Goal: Task Accomplishment & Management: Use online tool/utility

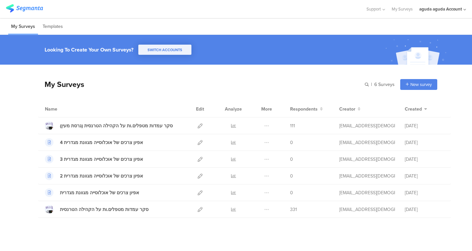
click at [185, 94] on div "My Surveys | 6 Surveys New survey Start from scratch Choose from templates" at bounding box center [237, 84] width 399 height 26
click at [198, 193] on icon at bounding box center [200, 192] width 5 height 5
click at [429, 8] on div "aguda aguda Account" at bounding box center [440, 9] width 43 height 6
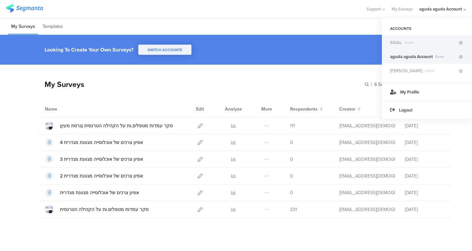
click at [410, 40] on span "SIGAL Guest" at bounding box center [424, 42] width 68 height 6
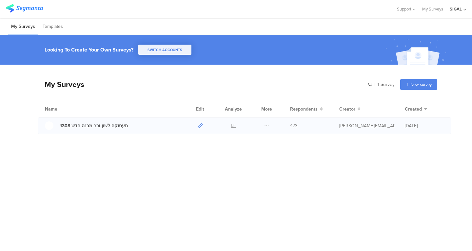
click at [201, 126] on icon at bounding box center [200, 125] width 5 height 5
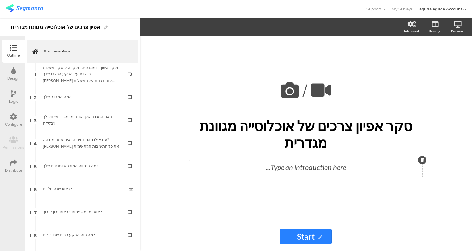
click at [274, 161] on div "Type an introduction here..." at bounding box center [305, 168] width 233 height 17
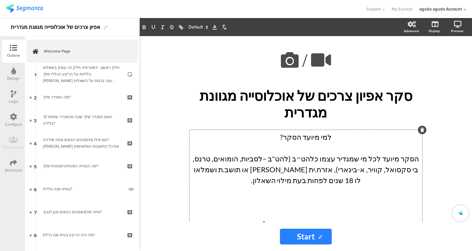
click at [315, 131] on p "למי מיועד הסקר?" at bounding box center [305, 136] width 229 height 11
click at [299, 218] on p "מה מטרת הסקר ומדוע נערך?" at bounding box center [305, 223] width 229 height 11
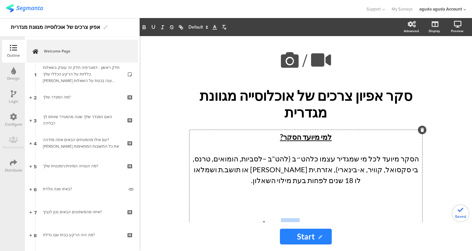
click at [299, 218] on p "מה מטרת הסקר ומדוע נערך?" at bounding box center [305, 223] width 229 height 11
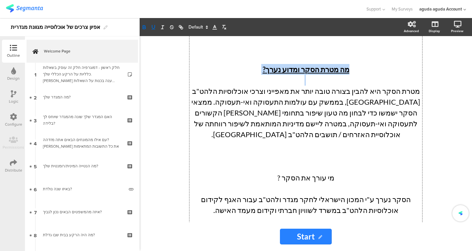
scroll to position [154, 0]
click at [321, 172] on p "מי עורך את הסקר ?" at bounding box center [305, 177] width 229 height 11
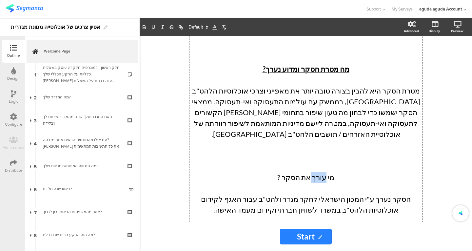
click at [321, 172] on p "מי עורך את הסקר ?" at bounding box center [305, 177] width 229 height 11
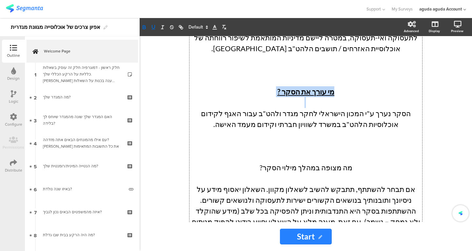
scroll to position [240, 0]
click at [308, 162] on p "מה מצופה במהלך מילוי הסקר?" at bounding box center [305, 167] width 229 height 11
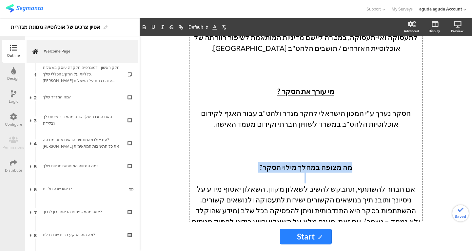
click at [308, 162] on p "מה מצופה במהלך מילוי הסקר?" at bounding box center [305, 167] width 229 height 11
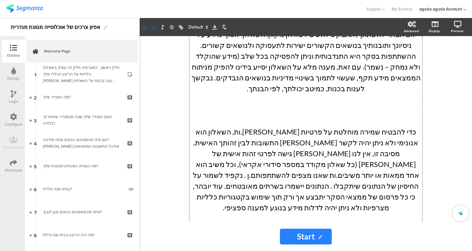
scroll to position [395, 0]
click at [319, 245] on p "כמה זמן ייקח [PERSON_NAME] למלא את שאלון?" at bounding box center [305, 250] width 229 height 11
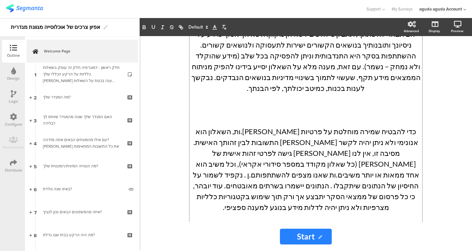
click at [319, 245] on p "כמה זמן ייקח [PERSON_NAME] למלא את שאלון?" at bounding box center [305, 250] width 229 height 11
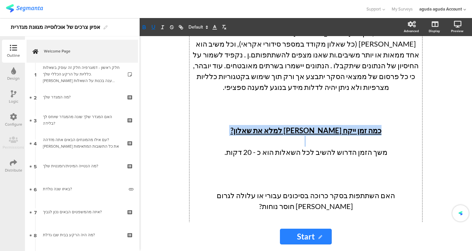
scroll to position [516, 0]
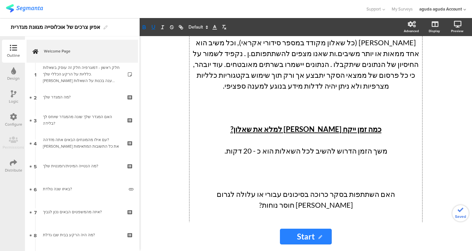
click at [323, 188] on p "האם השתתפות בסקר כרוכה בסיכונים עבורי או עלולה לגרום [PERSON_NAME] חוסר נוחות?" at bounding box center [305, 199] width 229 height 22
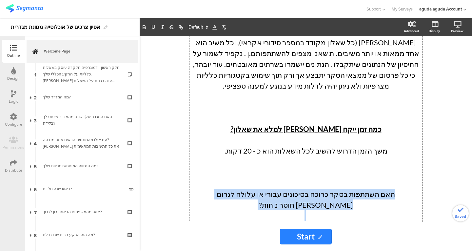
click at [323, 188] on p "האם השתתפות בסקר כרוכה בסיכונים עבורי או עלולה לגרום [PERSON_NAME] חוסר נוחות?" at bounding box center [305, 199] width 229 height 22
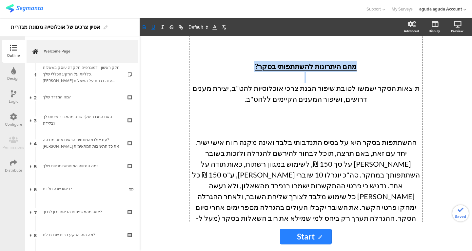
scroll to position [741, 0]
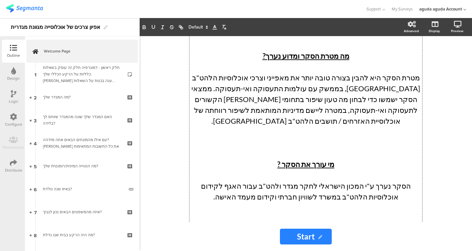
scroll to position [0, 0]
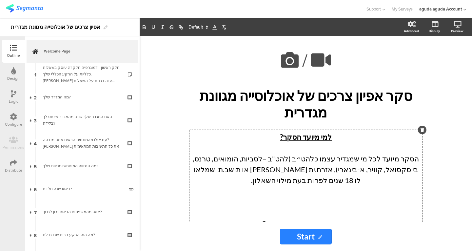
click at [307, 153] on p "הסקר מיועד לכל מי שמגדיר עצמו כלהט״ב (להט"ב –לסביות, הומואים, טרנס, בי סקסואל, …" at bounding box center [305, 169] width 229 height 32
click at [306, 153] on p "הסקר מיועד לכל מי שמגדיר עצמו כלהט״ב (להט"ב –לסביות, הומואים, טרנס, בי סקסואל, …" at bounding box center [305, 169] width 229 height 32
drag, startPoint x: 312, startPoint y: 144, endPoint x: 318, endPoint y: 140, distance: 7.4
click at [318, 153] on p "הסקר מיועד לכל מי שמגדיר עצמו כלהט״ב (להט"ב –לסביות, הומואים, טרנס, בי סקסואל, …" at bounding box center [305, 169] width 229 height 32
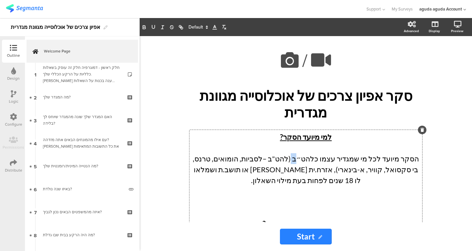
click at [318, 153] on p "הסקר מיועד לכל מי שמגדיר עצמו כלהט״ב (להט"ב –לסביות, הומואים, טרנס, בי סקסואל, …" at bounding box center [305, 169] width 229 height 32
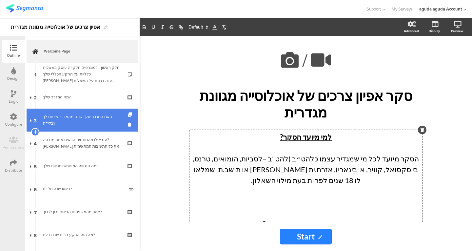
click at [87, 123] on div "האם המגדר שלך שונה מהמגדר שיוחס לך בלידה?" at bounding box center [82, 119] width 78 height 13
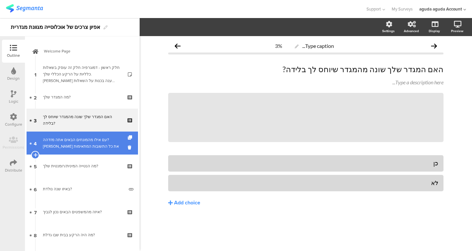
click at [91, 135] on link "4 עם אילו מהמונחים הבאים אתה מזדהה? סמן את כל התשובות המתאימות" at bounding box center [82, 142] width 111 height 23
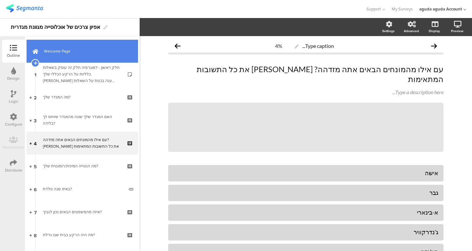
click at [83, 51] on span "Welcome Page" at bounding box center [86, 51] width 84 height 7
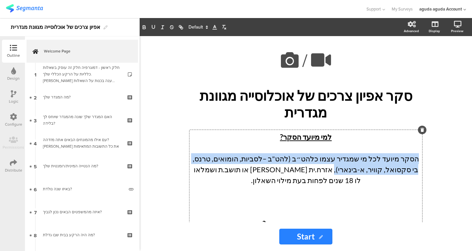
drag, startPoint x: 413, startPoint y: 139, endPoint x: 377, endPoint y: 150, distance: 37.6
click at [377, 153] on p "הסקר מיועד לכל מי שמגדיר עצמו כלהט״ב (להט"ב –לסביות, הומואים, טרנס, בי סקסואל, …" at bounding box center [305, 169] width 229 height 32
drag, startPoint x: 377, startPoint y: 151, endPoint x: 373, endPoint y: 144, distance: 8.7
click at [373, 153] on p "הסקר מיועד לכל מי שמגדיר עצמו כלהט״ב (להט"ב –לסביות, הומואים, טרנס, בי סקסואל, …" at bounding box center [305, 169] width 229 height 32
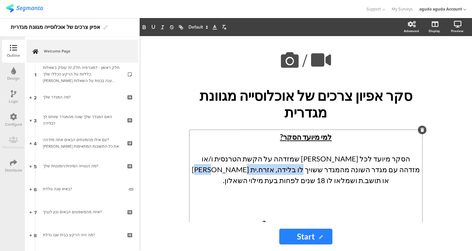
drag, startPoint x: 322, startPoint y: 155, endPoint x: 384, endPoint y: 156, distance: 62.3
click at [384, 156] on p "הסקר מיועד לכל אדם שמזדהה על הקשת הטרנסית ו/או מזדהה עם מגדר השונה מהמגדר ששויך…" at bounding box center [305, 169] width 229 height 32
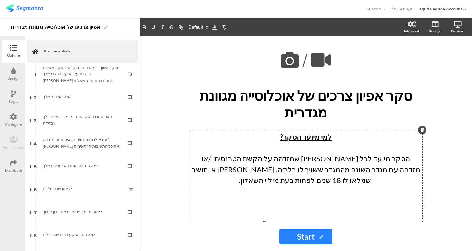
click at [323, 155] on p "הסקר מיועד לכל אדם שמזדהה על הקשת הטרנסית ו/או מזדהה עם מגדר השונה מהמגדר ששויך…" at bounding box center [305, 169] width 229 height 32
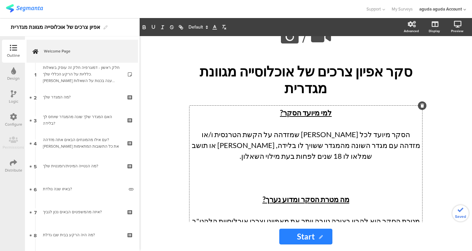
scroll to position [25, 0]
click at [281, 183] on p at bounding box center [305, 188] width 229 height 11
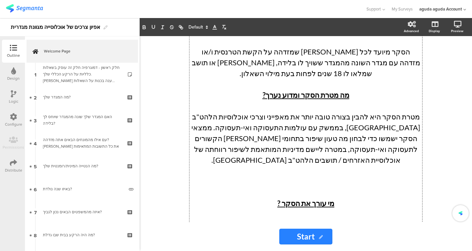
scroll to position [108, 0]
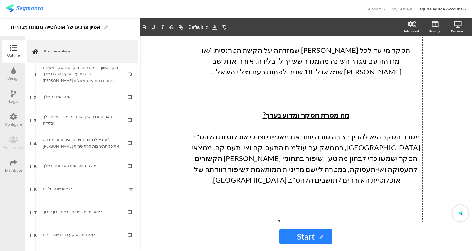
click at [306, 99] on p at bounding box center [305, 104] width 229 height 11
click at [343, 131] on p "מטרת הסקר היא להבין בצורה טובה יותר את מאפייני וצרכי אוכלוסיות הלהט"ב [GEOGRAPH…" at bounding box center [305, 158] width 229 height 54
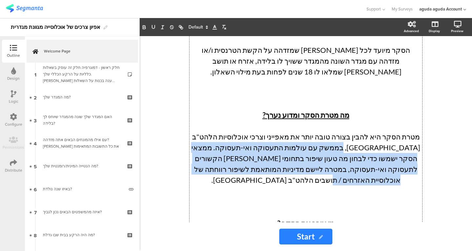
drag, startPoint x: 232, startPoint y: 142, endPoint x: 382, endPoint y: 117, distance: 152.2
click at [382, 131] on p "מטרת הסקר היא להבין בצורה טובה יותר את מאפייני וצרכי אוכלוסיות הלהט"ב [GEOGRAPH…" at bounding box center [305, 158] width 229 height 54
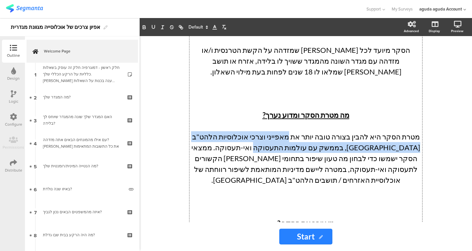
drag, startPoint x: 316, startPoint y: 121, endPoint x: 305, endPoint y: 110, distance: 15.1
click at [305, 131] on p "מטרת הסקר היא להבין בצורה טובה יותר את מאפייני וצרכי אוכלוסיות הלהט"ב [GEOGRAPH…" at bounding box center [305, 158] width 229 height 54
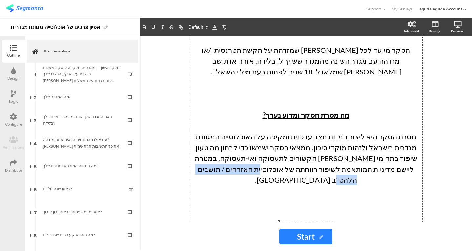
drag, startPoint x: 258, startPoint y: 140, endPoint x: 334, endPoint y: 145, distance: 76.2
click at [334, 145] on p "מטרת הסקר היא ליצור תמונת מצב עדכנית ומקיפה על האוכלוסייה המגוונת מגדרית בישראל…" at bounding box center [305, 158] width 229 height 54
click at [287, 139] on p "מטרת הסקר היא ליצור תמונת מצב עדכנית ומקיפה על האוכלוסייה המגוונת מגדרית בישראל…" at bounding box center [305, 158] width 229 height 54
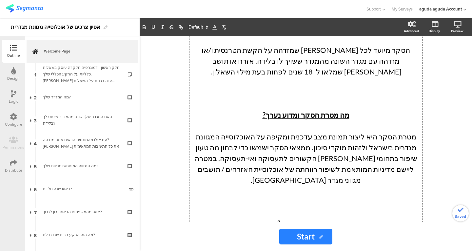
click at [266, 131] on p "מטרת הסקר היא ליצור תמונת מצב עדכנית ומקיפה על האוכלוסייה המגוונת מגדרית בישראל…" at bounding box center [305, 158] width 229 height 54
click at [206, 131] on p "מטרת הסקר היא ליצור תמונת מצב עדכנית ומקיפה על האוכלוסייה המגוונת מגדרית בישראל…" at bounding box center [305, 158] width 229 height 54
click at [227, 132] on p "מטרת הסקר היא ליצור תמונת מצב עדכנית ומקיפה על האוכלוסייה המגוונת מגדרית בישראל…" at bounding box center [305, 158] width 229 height 54
click at [293, 141] on p "מטרת הסקר היא ליצור תמונת מצב עדכנית ומקיפה על האוכלוסייה המגוונת מגדרית בישראל…" at bounding box center [305, 158] width 229 height 54
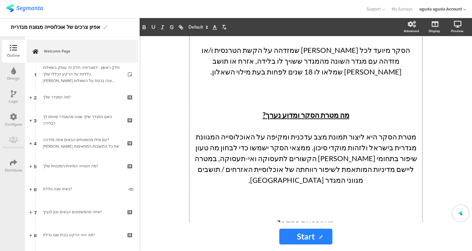
click at [258, 131] on p "מטרת הסקר היא ליצור תמונת מצב עדכנית ומקיפה על האוכלוסייה המגוונת מגדרית בישראל…" at bounding box center [305, 158] width 229 height 54
click at [209, 131] on p "מטרת הסקר היא ליצור תמונת מצב עדכנית ומקיפה על האוכלוסייה המגוונת מגדרית בישראל…" at bounding box center [305, 158] width 229 height 54
click at [254, 131] on p "מטרת הסקר היא ליצור תמונת מצב עדכנית ומקיפה על האוכלוסייה המגוונת מגדרית בישראל…" at bounding box center [305, 158] width 229 height 54
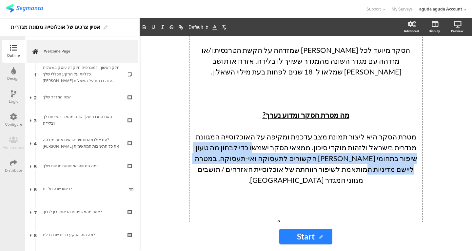
drag, startPoint x: 319, startPoint y: 120, endPoint x: 269, endPoint y: 125, distance: 50.4
click at [269, 131] on p "מטרת הסקר היא ליצור תמונת מצב עדכנית ומקיפה על האוכלוסייה המגוונת מגדרית בישראל…" at bounding box center [305, 158] width 229 height 54
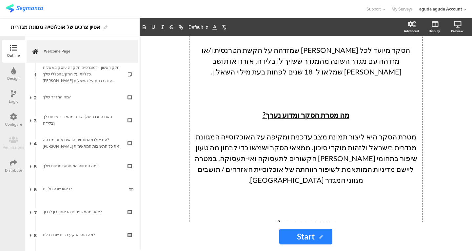
click at [307, 131] on p "מטרת הסקר היא ליצור תמונת מצב עדכנית ומקיפה על האוכלוסייה המגוונת מגדרית בישראל…" at bounding box center [305, 158] width 229 height 54
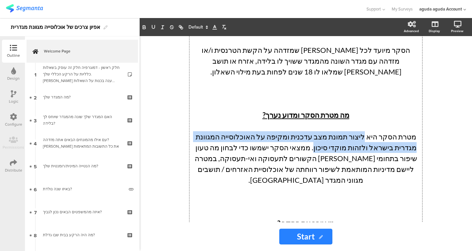
drag, startPoint x: 375, startPoint y: 108, endPoint x: 370, endPoint y: 120, distance: 12.9
click at [370, 131] on p "מטרת הסקר היא ליצור תמונת מצב עדכנית ומקיפה על האוכלוסייה המגוונת מגדרית בישראל…" at bounding box center [305, 158] width 229 height 54
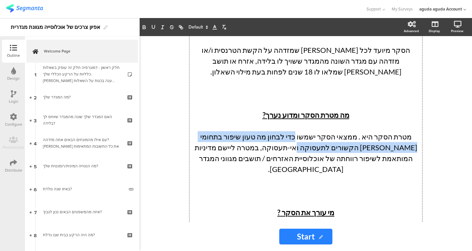
drag, startPoint x: 359, startPoint y: 122, endPoint x: 319, endPoint y: 110, distance: 41.8
click at [319, 131] on p "מטרת הסקר היא . ממצאי הסקר ישמשו כדי לבחון מה טעון שיפור בתחומי חיים הקשורים לת…" at bounding box center [305, 152] width 229 height 43
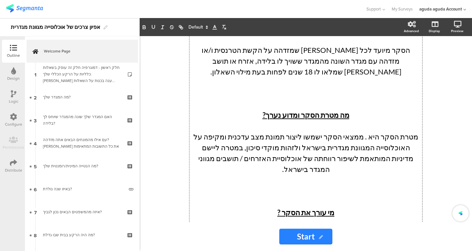
click at [319, 131] on p "מטרת הסקר היא . ממצאי הסקר ישמשו ליצור תמונת מצב עדכנית ומקיפה על האוכלוסייה המ…" at bounding box center [305, 152] width 229 height 43
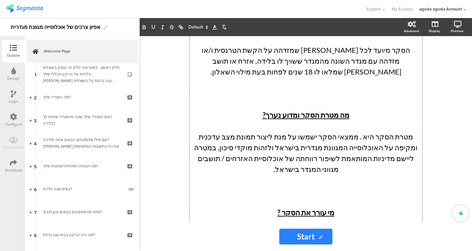
click at [295, 134] on p "מטרת הסקר היא . ממצאי הסקר ישמשו על מנת ליצור תמונת מצב עדכנית ומקיפה על האוכלו…" at bounding box center [305, 152] width 229 height 43
click at [224, 174] on p at bounding box center [305, 179] width 229 height 11
click at [232, 132] on p "מטרת הסקר היא . ממצאי הסקר ישמשו על מנת ליצור תמונת מצב עדכנית ומקיפה על האוכלו…" at bounding box center [305, 152] width 229 height 43
click at [222, 131] on p "מטרת הסקר היא . ממצאי הסקר ישמשו על מנת ליצור תמונת מצב עדכנית ומקיפה על האוכלו…" at bounding box center [305, 152] width 229 height 43
click at [366, 131] on p "מטרת הסקר היא . ממצאי הסקר ישמשו על מנת ליצור תמונת מצב עדכנית ומקיפה על האוכלו…" at bounding box center [305, 152] width 229 height 43
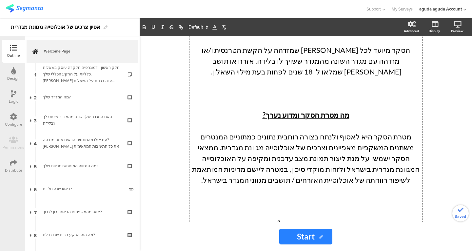
click at [259, 131] on p "מטרת הסקר היא לאסוף ולנתח בצורה רוחבית נתונים כמתוניים המנטרים משתנים המשקפים מ…" at bounding box center [305, 158] width 229 height 54
click at [310, 131] on p "מטרת הסקר היא לאסוף ולנתח בצורה רוחבית נתונים כמתוניים המנטרים משתנים המשקפים מ…" at bounding box center [305, 158] width 229 height 54
click at [398, 131] on p "מטרת הסקר היא לאסוף ולנתח בצורה רוחבית נתונים כמתוניים המנטרים משתנים המשקפים מ…" at bounding box center [305, 158] width 229 height 54
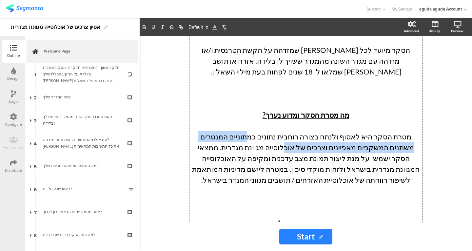
drag, startPoint x: 359, startPoint y: 124, endPoint x: 282, endPoint y: 104, distance: 80.4
click at [282, 131] on p "מטרת הסקר היא לאסוף ולנתח בצורה רוחבית נתונים כמתוניים המנטרים משתנים המשקפים מ…" at bounding box center [305, 158] width 229 height 54
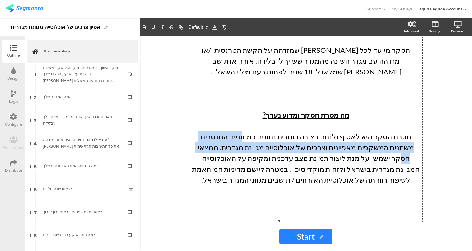
drag, startPoint x: 282, startPoint y: 104, endPoint x: 282, endPoint y: 121, distance: 17.7
click at [282, 131] on p "מטרת הסקר היא לאסוף ולנתח בצורה רוחבית נתונים כמתוניים המנטרים משתנים המשקפים מ…" at bounding box center [305, 158] width 229 height 54
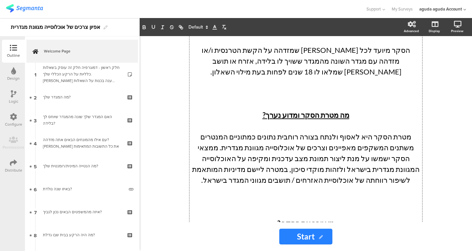
click at [286, 131] on p "מטרת הסקר היא לאסוף ולנתח בצורה רוחבית נתונים כמתוניים המנטרים משתנים המשקפים מ…" at bounding box center [305, 158] width 229 height 54
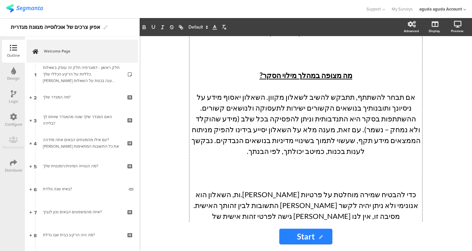
scroll to position [332, 0]
click at [269, 167] on p at bounding box center [305, 172] width 229 height 11
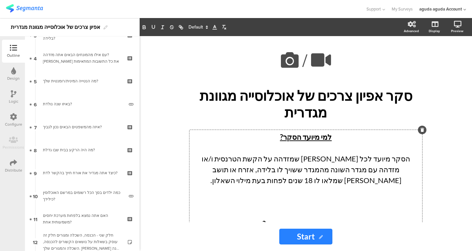
scroll to position [0, 0]
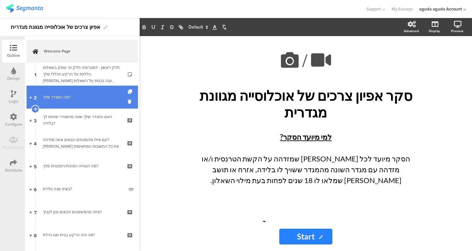
click at [72, 93] on link "2 מה המגדר שלך?" at bounding box center [82, 97] width 111 height 23
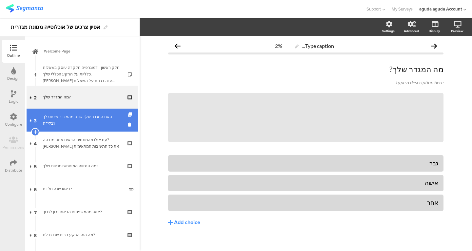
click at [77, 112] on link "3 האם המגדר שלך שונה מהמגדר שיוחס לך בלידה?" at bounding box center [82, 119] width 111 height 23
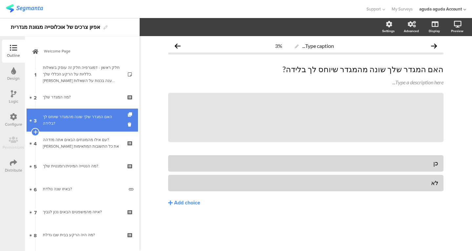
click at [73, 127] on link "3 האם המגדר שלך שונה מהמגדר שיוחס לך בלידה?" at bounding box center [82, 119] width 111 height 23
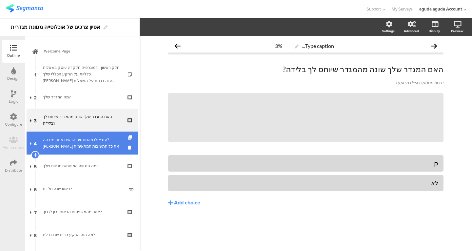
click at [79, 138] on div "עם אילו מהמונחים הבאים אתה מזדהה? סמן את כל התשובות המתאימות" at bounding box center [82, 142] width 78 height 13
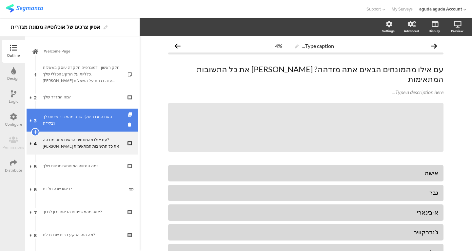
click at [74, 122] on div "האם המגדר שלך שונה מהמגדר שיוחס לך בלידה?" at bounding box center [82, 119] width 78 height 13
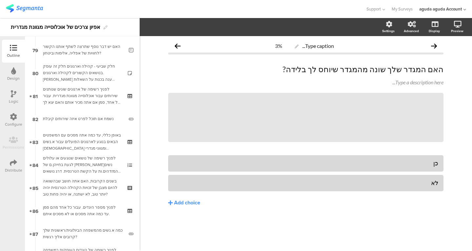
scroll to position [2006, 0]
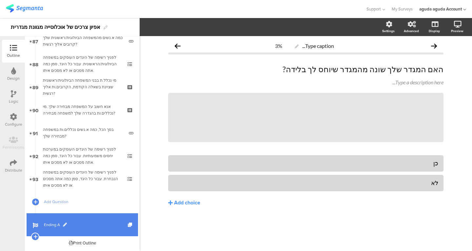
click at [64, 232] on link "Ending A" at bounding box center [82, 224] width 111 height 23
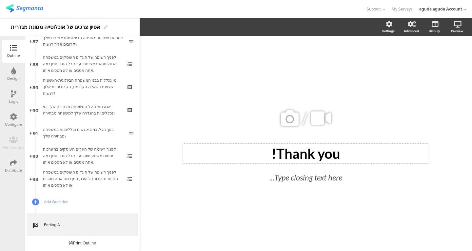
click at [297, 152] on div "Thank you!" at bounding box center [305, 153] width 242 height 16
click at [297, 152] on p "Thank you!" at bounding box center [305, 153] width 242 height 16
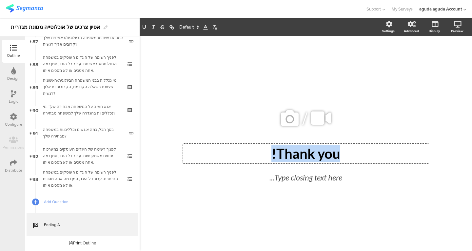
click at [297, 152] on p "Thank you!" at bounding box center [305, 153] width 242 height 16
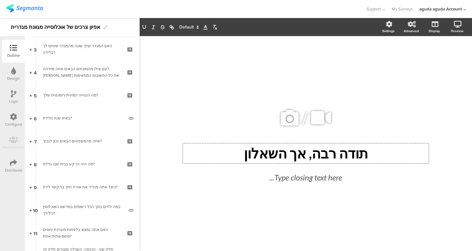
scroll to position [10, 0]
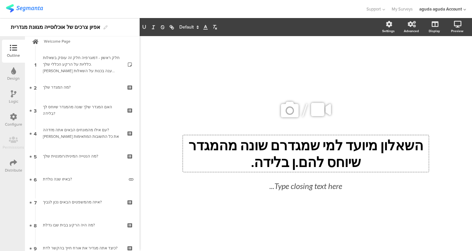
click at [291, 144] on p "השאלון מיועד למי שמגדרם שונה מהמגדר שיוחס להם.ן בלידה." at bounding box center [305, 153] width 242 height 33
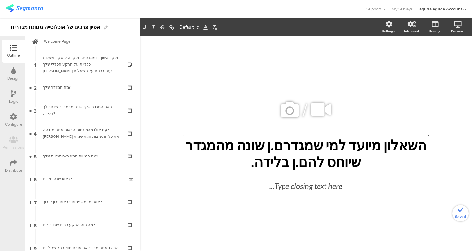
click at [237, 163] on p "השאלון מיועד למי שמגדרם.ן שונה מהמגדר שיוחס להם.ן בלידה." at bounding box center [305, 153] width 242 height 33
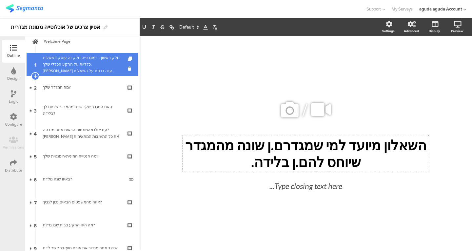
click at [76, 65] on div "חלק ראשון - דמוגרפיה חלק זה עוסק בשאלות כלליות על הרקע הכללי שלך. אנא ענה בכנות…" at bounding box center [82, 64] width 78 height 20
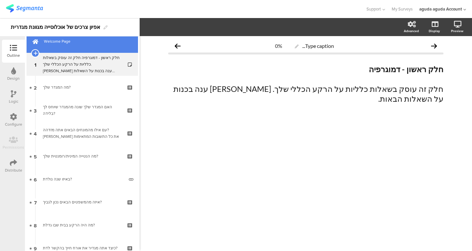
click at [86, 51] on link "Welcome Page" at bounding box center [82, 41] width 111 height 23
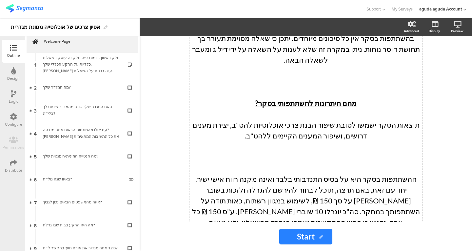
scroll to position [741, 0]
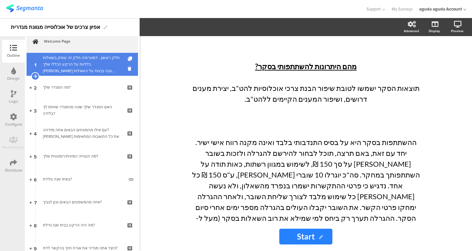
click at [68, 72] on div "חלק ראשון - דמוגרפיה חלק זה עוסק בשאלות כלליות על הרקע הכללי שלך. אנא ענה בכנות…" at bounding box center [82, 64] width 78 height 20
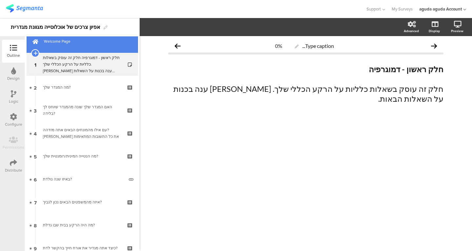
click at [56, 49] on link "Welcome Page" at bounding box center [82, 41] width 111 height 23
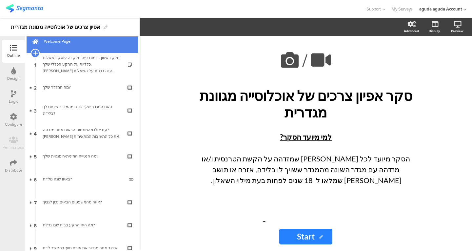
click at [36, 53] on icon at bounding box center [35, 53] width 4 height 6
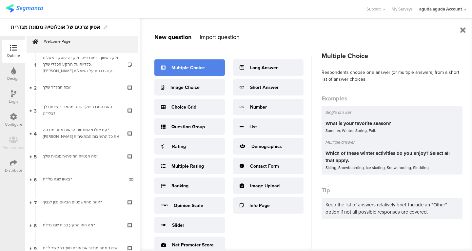
click at [209, 69] on div "Multiple Choice" at bounding box center [189, 67] width 70 height 16
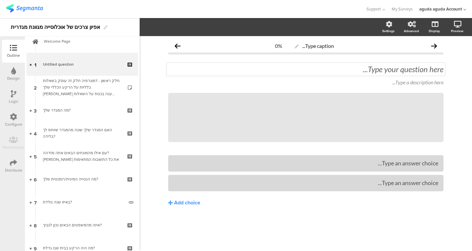
click at [329, 65] on div "Type your question here..." at bounding box center [305, 69] width 279 height 13
click at [318, 168] on div at bounding box center [305, 163] width 265 height 11
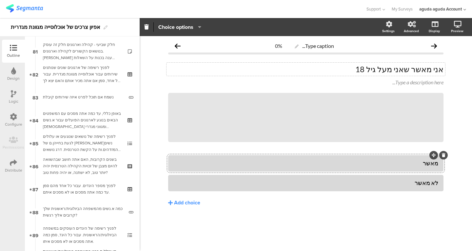
scroll to position [2029, 0]
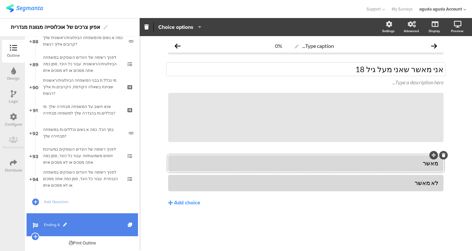
click at [53, 224] on span "Ending A" at bounding box center [86, 224] width 84 height 7
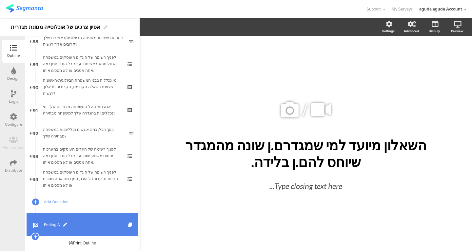
click at [63, 224] on span at bounding box center [65, 224] width 4 height 4
click at [63, 224] on input "Ending A" at bounding box center [68, 224] width 48 height 6
type input "סיום סינון טרנס"
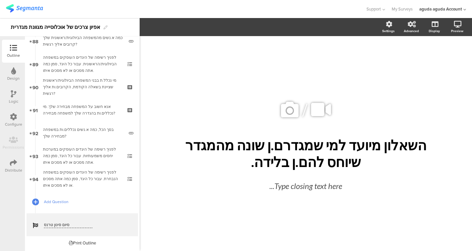
click at [66, 211] on link "Add Question" at bounding box center [82, 201] width 111 height 23
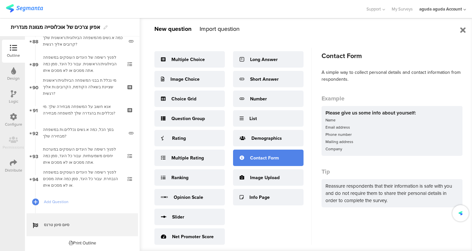
scroll to position [9, 0]
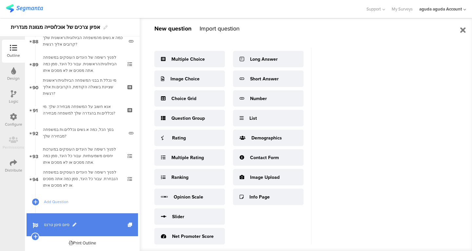
click at [65, 223] on span "סיום סינון טרנס" at bounding box center [86, 224] width 84 height 7
click at [35, 235] on icon at bounding box center [35, 236] width 4 height 6
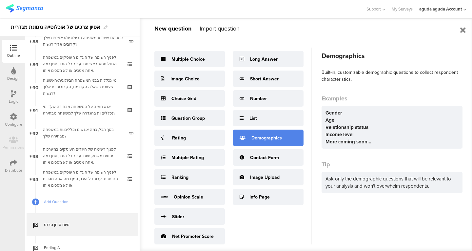
scroll to position [5, 0]
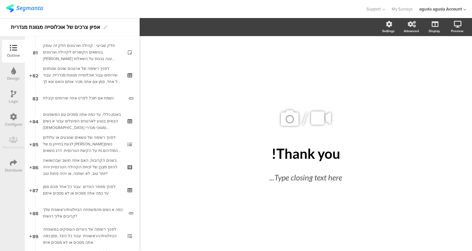
scroll to position [2051, 0]
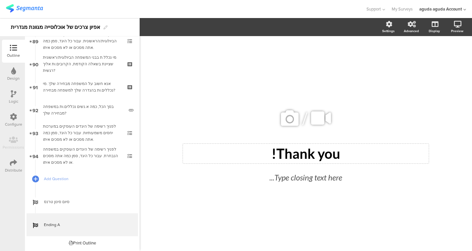
click at [299, 160] on div "Thank you! Thank you!" at bounding box center [306, 154] width 246 height 20
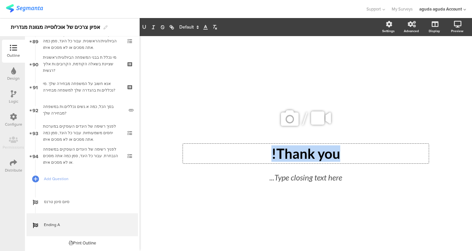
click at [299, 160] on p "Thank you!" at bounding box center [305, 153] width 242 height 16
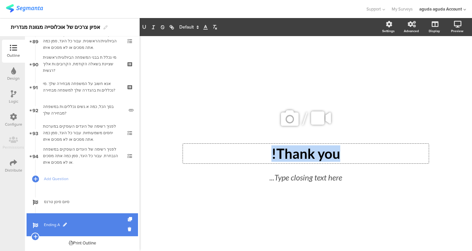
click at [54, 222] on span "Ending A" at bounding box center [86, 224] width 84 height 7
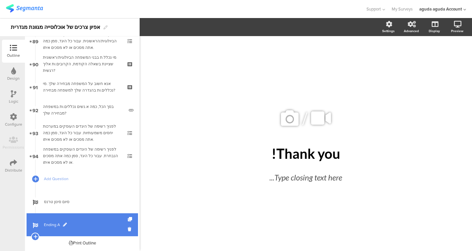
click at [64, 222] on span "Ending A" at bounding box center [86, 224] width 84 height 7
click at [64, 222] on span at bounding box center [65, 224] width 4 height 4
click at [64, 222] on input "Ending A" at bounding box center [68, 224] width 48 height 6
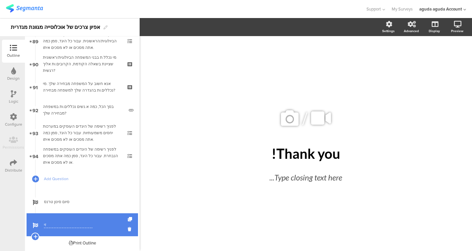
type input "ז"
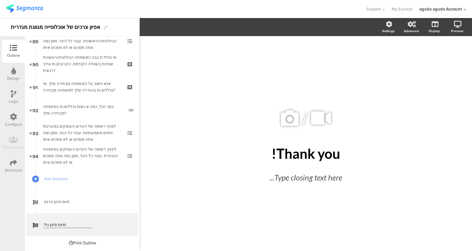
type input "סיום סינון גיל"
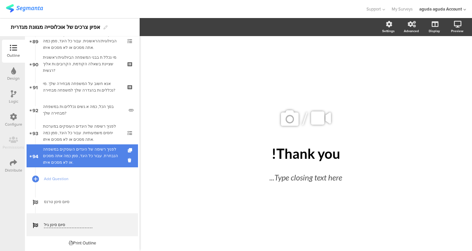
click at [84, 159] on div "לפניך רשימה של היגדים העוסקים במשפחה הנבחרת. עבור כל היגד, סמן כמה אתה מסכים או…" at bounding box center [82, 156] width 78 height 20
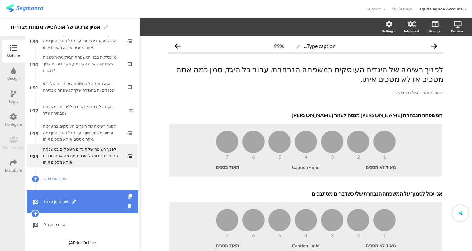
click at [93, 205] on link "סיום סינון טרנס" at bounding box center [82, 201] width 111 height 23
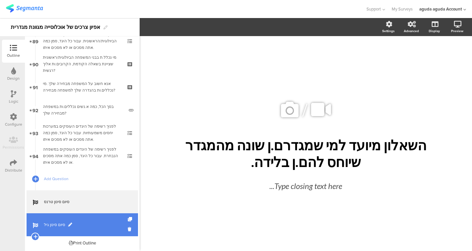
click at [88, 219] on link "סיום סינון גיל" at bounding box center [82, 224] width 111 height 23
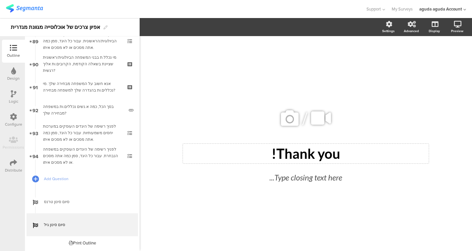
click at [290, 150] on div "Thank you!" at bounding box center [305, 153] width 242 height 16
click at [290, 150] on p "Thank you!" at bounding box center [305, 153] width 242 height 16
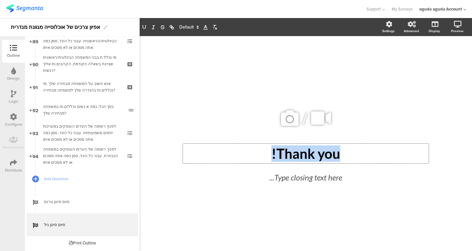
click at [290, 150] on p "Thank you!" at bounding box center [305, 153] width 242 height 16
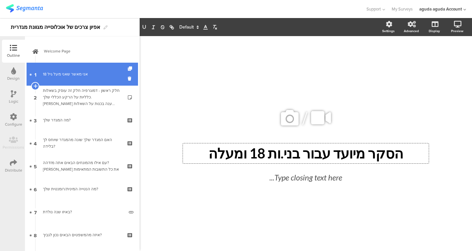
click at [97, 81] on link "1 אני מאשר שאני מעל גיל 18" at bounding box center [82, 74] width 111 height 23
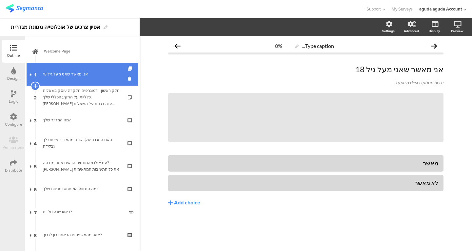
click at [36, 84] on icon at bounding box center [35, 86] width 4 height 6
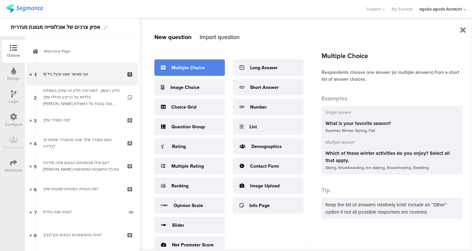
click at [200, 71] on div "Multiple Choice" at bounding box center [189, 67] width 70 height 16
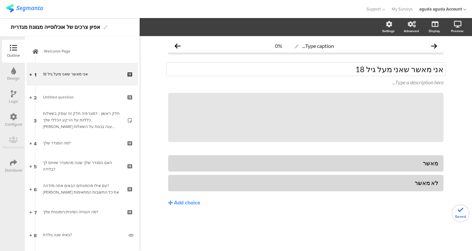
click at [315, 66] on p "אני מאשר שאני מעל גיל 18" at bounding box center [305, 69] width 275 height 10
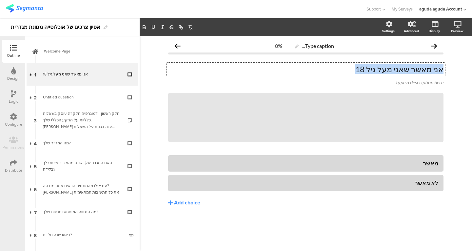
click at [315, 66] on p "אני מאשר שאני מעל גיל 18" at bounding box center [305, 69] width 275 height 10
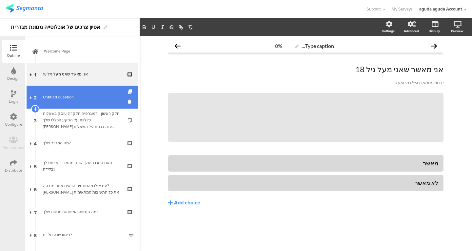
click at [77, 97] on span "Untitled question" at bounding box center [82, 97] width 78 height 7
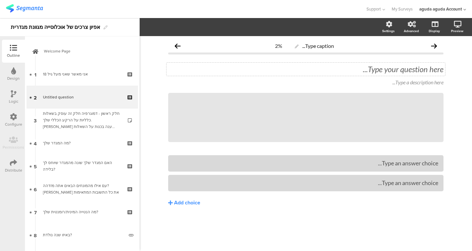
click at [258, 71] on div "Type your question here..." at bounding box center [305, 69] width 275 height 10
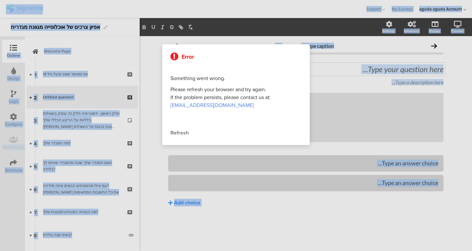
click at [258, 71] on div "Error Something went wrong. Please refresh your browser and try again. If the p…" at bounding box center [235, 94] width 147 height 101
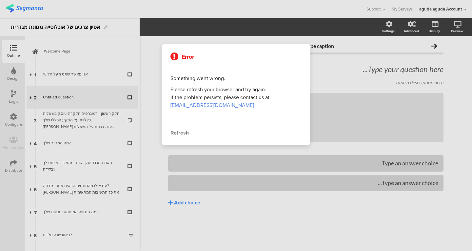
click at [181, 132] on div "Refresh" at bounding box center [235, 133] width 131 height 8
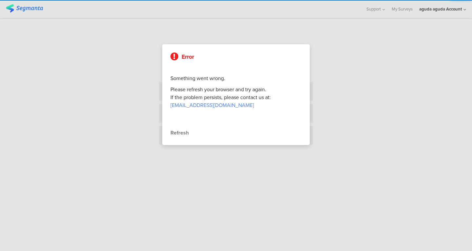
click at [186, 134] on div "Refresh" at bounding box center [235, 133] width 131 height 8
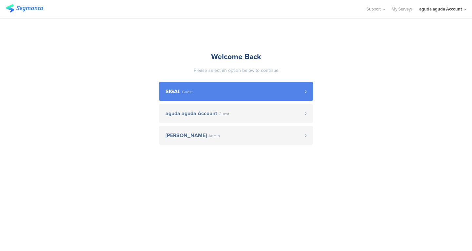
click at [301, 89] on span "[PERSON_NAME] Guest" at bounding box center [234, 91] width 139 height 5
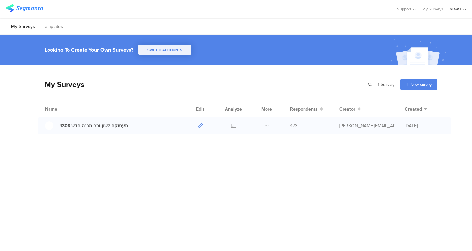
click at [202, 125] on icon at bounding box center [200, 125] width 5 height 5
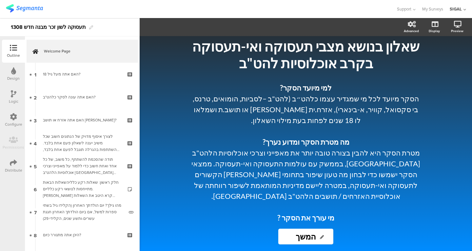
scroll to position [61, 0]
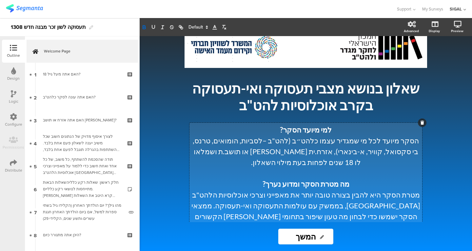
scroll to position [18, 0]
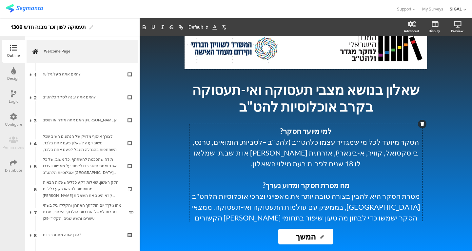
click at [307, 47] on span "/" at bounding box center [304, 49] width 5 height 26
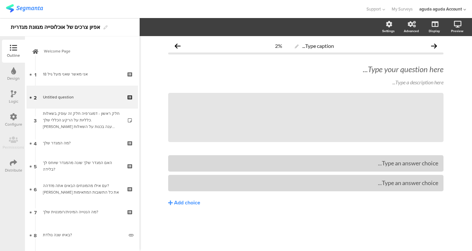
click at [336, 76] on span "Type your question here... Type a description here..." at bounding box center [305, 75] width 275 height 22
click at [354, 63] on div "Type your question here..." at bounding box center [305, 69] width 279 height 13
click at [366, 174] on div "Type an answer choice... Type an answer choice..." at bounding box center [305, 173] width 275 height 36
click at [371, 167] on div at bounding box center [305, 163] width 265 height 8
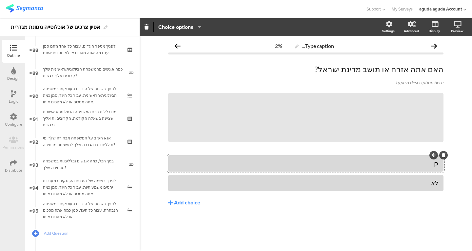
scroll to position [2074, 0]
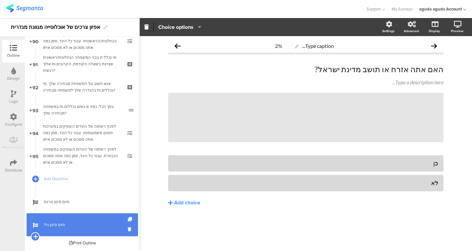
click at [35, 236] on icon at bounding box center [35, 236] width 4 height 6
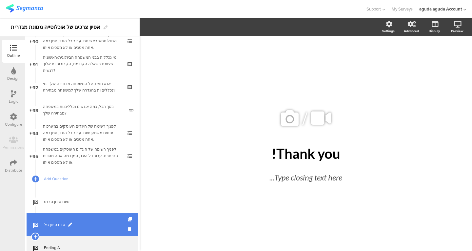
click at [57, 224] on span "סיום סינון גיל" at bounding box center [86, 224] width 84 height 7
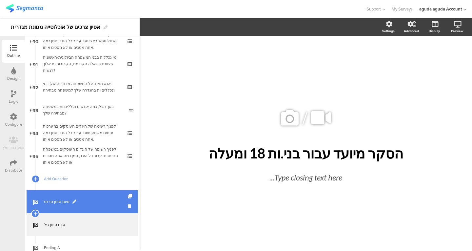
click at [84, 202] on span "סיום סינון טרנס" at bounding box center [86, 201] width 84 height 7
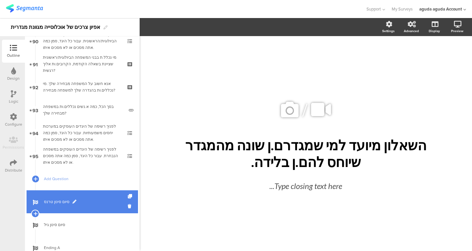
scroll to position [2097, 0]
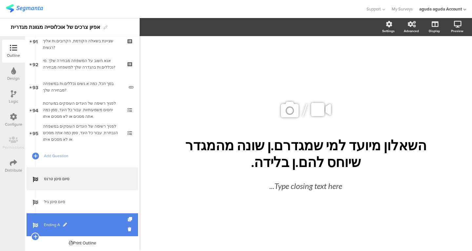
click at [85, 220] on link "Ending A" at bounding box center [82, 224] width 111 height 23
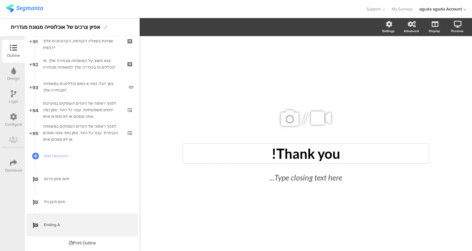
click at [288, 153] on div "Thank you! Thank you!" at bounding box center [306, 154] width 246 height 20
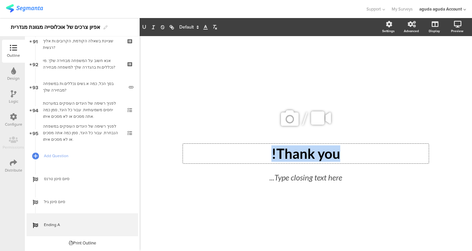
click at [288, 153] on p "Thank you!" at bounding box center [305, 153] width 242 height 16
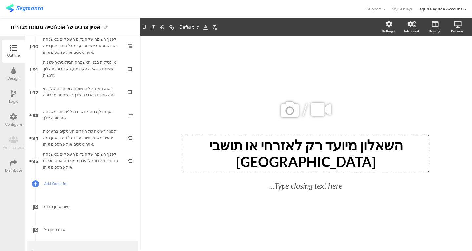
scroll to position [2097, 0]
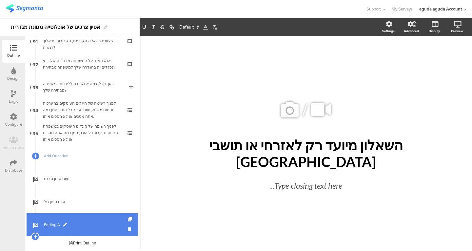
click at [64, 224] on span at bounding box center [65, 224] width 4 height 4
click at [64, 224] on input "Ending A" at bounding box center [68, 224] width 48 height 6
type input "סיום סינון אזרחים ותושבים"
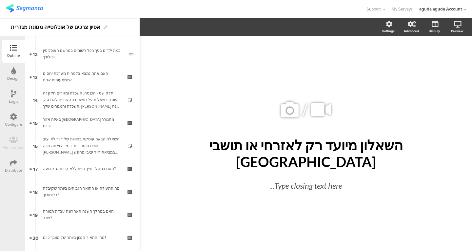
scroll to position [0, 0]
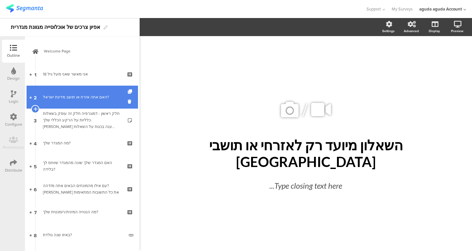
click at [83, 103] on link "2 האם אתה אזרח או תושב מדינת ישראל?" at bounding box center [82, 97] width 111 height 23
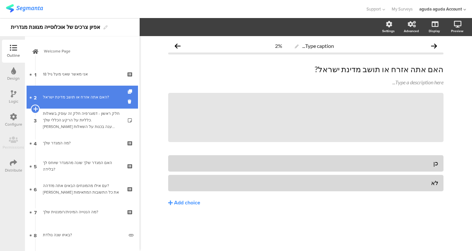
click at [36, 108] on icon at bounding box center [35, 109] width 4 height 6
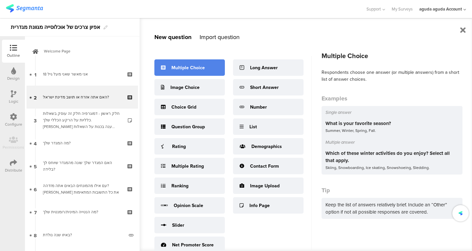
click at [194, 71] on div "Multiple Choice" at bounding box center [189, 67] width 70 height 16
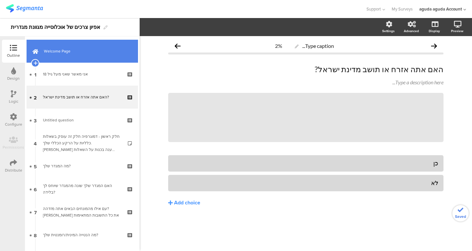
click at [81, 54] on span "Welcome Page" at bounding box center [86, 51] width 84 height 7
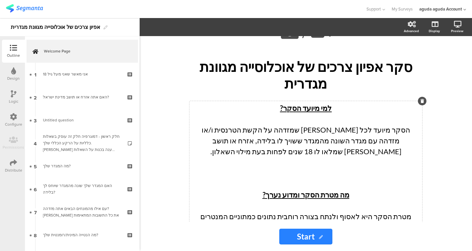
scroll to position [28, 0]
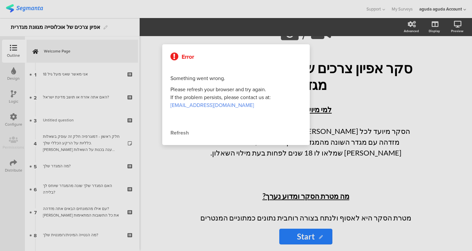
click at [178, 130] on div "Refresh" at bounding box center [235, 133] width 131 height 8
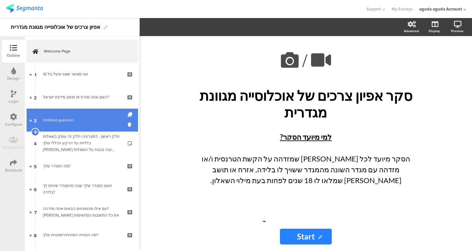
click at [78, 124] on link "3 [PERSON_NAME] question" at bounding box center [82, 119] width 111 height 23
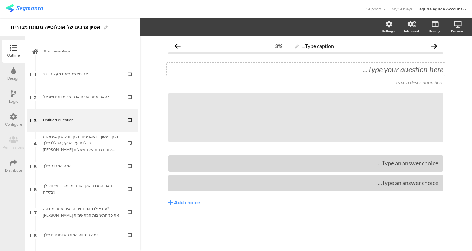
click at [329, 74] on div "Type your question here..." at bounding box center [305, 69] width 275 height 10
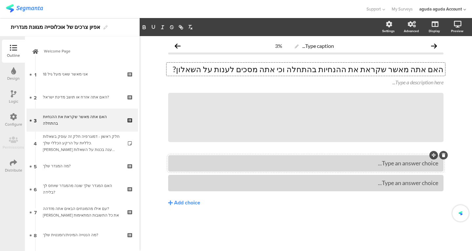
click at [320, 155] on div at bounding box center [305, 163] width 275 height 16
click at [320, 158] on div "Type an answer choice..." at bounding box center [305, 163] width 265 height 11
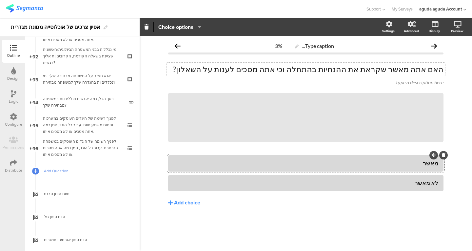
scroll to position [2120, 0]
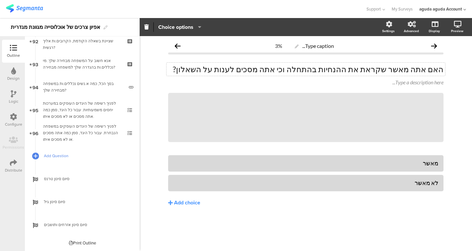
click at [75, 160] on link "Add Question" at bounding box center [82, 155] width 111 height 23
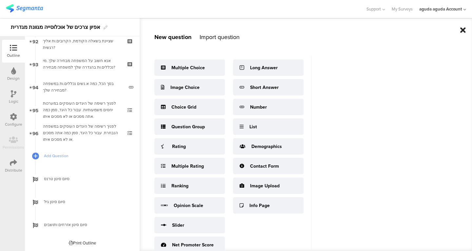
click at [462, 32] on icon at bounding box center [463, 30] width 6 height 8
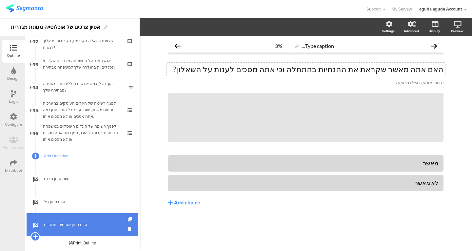
click at [35, 237] on icon at bounding box center [35, 236] width 4 height 6
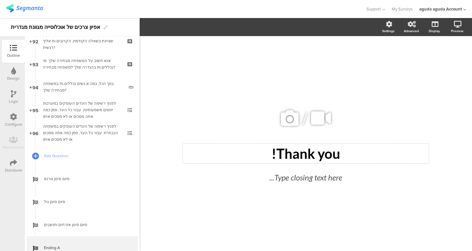
click at [310, 152] on div "Thank you! Thank you!" at bounding box center [306, 154] width 246 height 20
click at [310, 152] on p "Thank you!" at bounding box center [305, 153] width 242 height 16
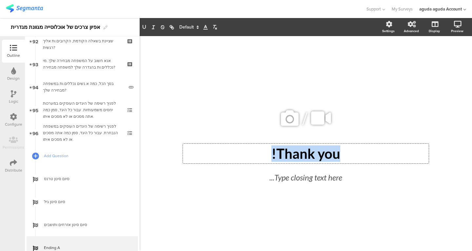
click at [310, 152] on p "Thank you!" at bounding box center [305, 153] width 242 height 16
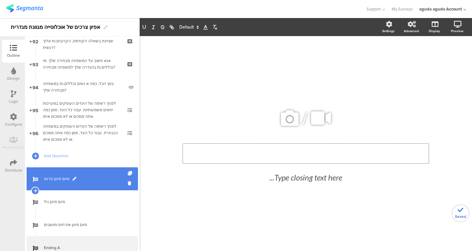
scroll to position [2143, 0]
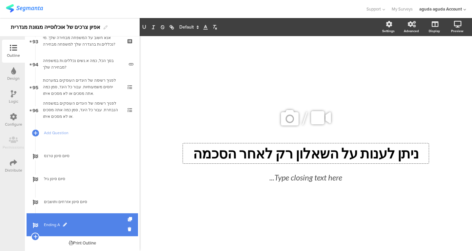
click at [63, 223] on span at bounding box center [65, 224] width 4 height 4
click at [63, 223] on input "Ending A" at bounding box center [68, 224] width 48 height 6
type input "ז"
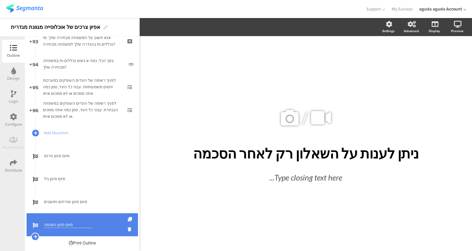
type input "סיום סינון הסכמה"
click at [33, 236] on icon at bounding box center [35, 236] width 4 height 6
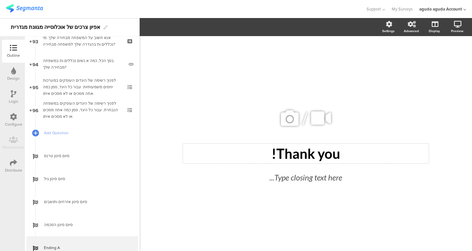
click at [305, 148] on div "Thank you!" at bounding box center [305, 153] width 242 height 16
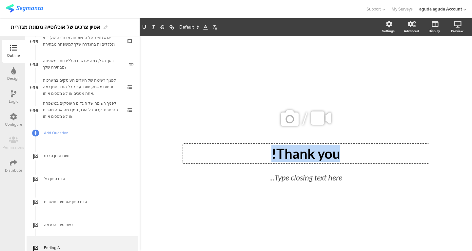
click at [305, 148] on p "Thank you!" at bounding box center [305, 153] width 242 height 16
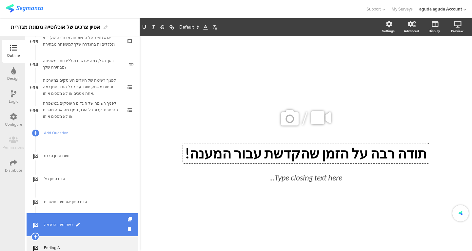
scroll to position [2166, 0]
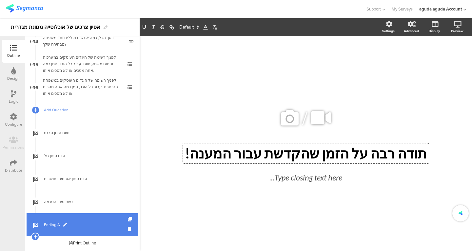
click at [64, 226] on span at bounding box center [65, 224] width 4 height 4
click at [59, 221] on div "Ending A" at bounding box center [82, 224] width 111 height 23
click at [59, 221] on input "Ending A" at bounding box center [68, 224] width 48 height 6
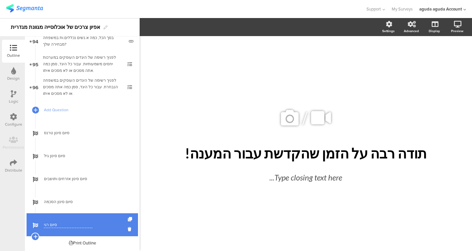
type input "סיום רגיל"
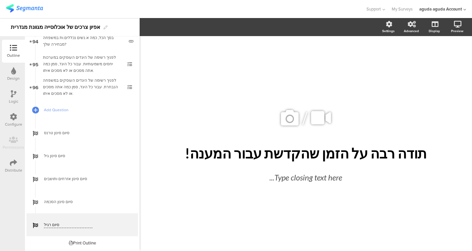
click at [6, 96] on div "Logic" at bounding box center [13, 97] width 23 height 23
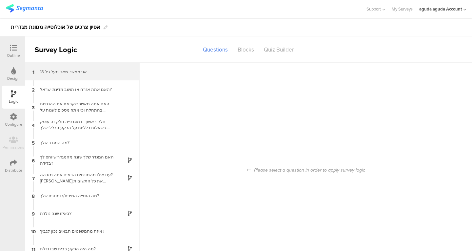
click at [81, 76] on div "1 אני מאשר שאני מעל גיל 18" at bounding box center [82, 72] width 115 height 18
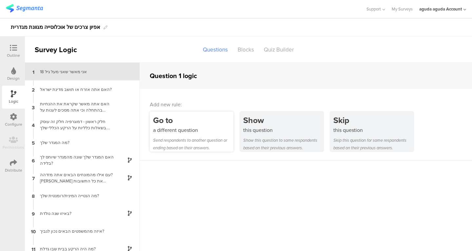
click at [218, 138] on div "Send respondents to another question or ending based on their answers." at bounding box center [193, 143] width 80 height 15
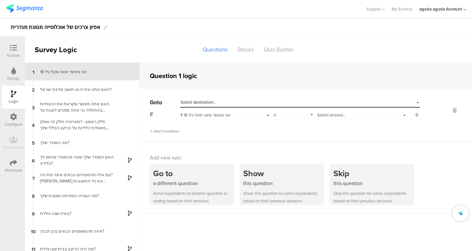
click at [201, 101] on span "Select destination..." at bounding box center [199, 102] width 36 height 6
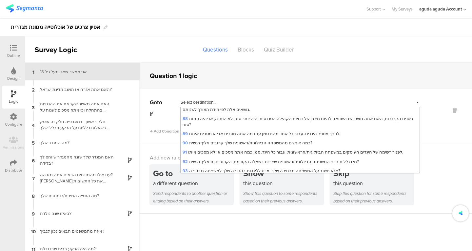
scroll to position [1050, 0]
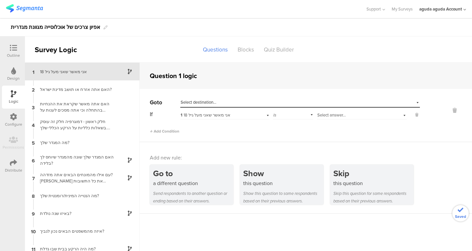
click at [200, 102] on span "Select destination..." at bounding box center [199, 102] width 36 height 6
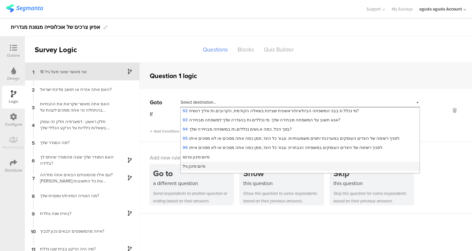
click at [196, 163] on span "סיום סינון גיל" at bounding box center [194, 166] width 23 height 6
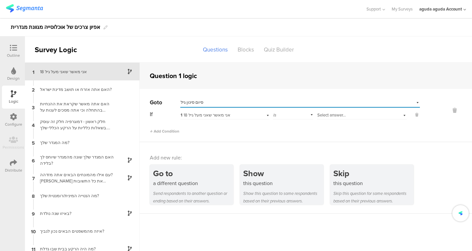
click at [327, 112] on div "Select answer..." at bounding box center [362, 114] width 90 height 10
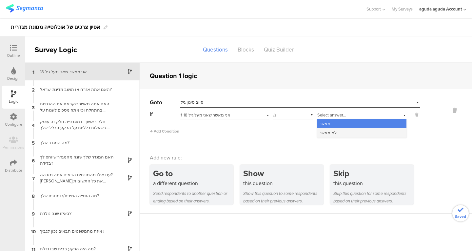
click at [328, 131] on span "לא מאשר" at bounding box center [327, 132] width 17 height 6
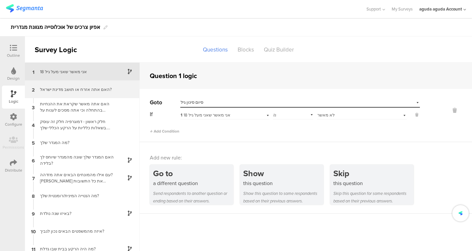
click at [83, 84] on div "2 האם אתה אזרח או תושב מדינת ישראל?" at bounding box center [82, 89] width 115 height 18
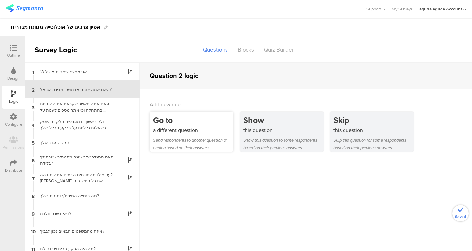
click at [186, 132] on div "a different question" at bounding box center [193, 130] width 80 height 8
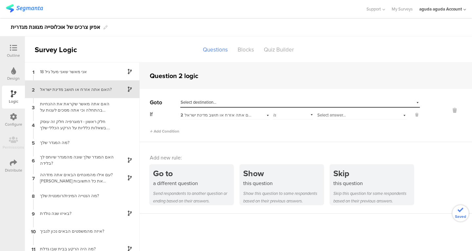
click at [196, 101] on span "Select destination..." at bounding box center [199, 102] width 36 height 6
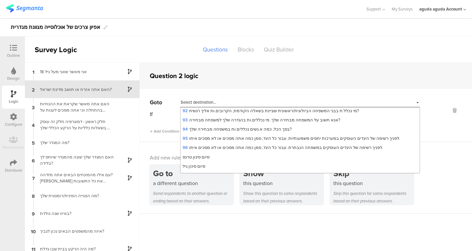
scroll to position [26, 0]
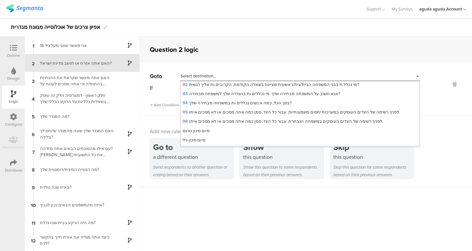
click at [208, 146] on span "סיום סינון אזרחים ותושבים" at bounding box center [207, 149] width 48 height 6
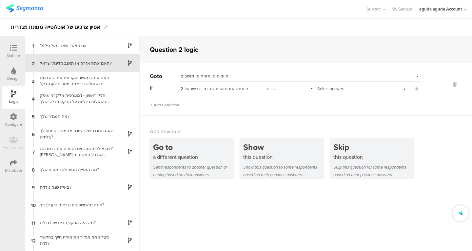
click at [326, 89] on span "Select answer..." at bounding box center [331, 89] width 29 height 6
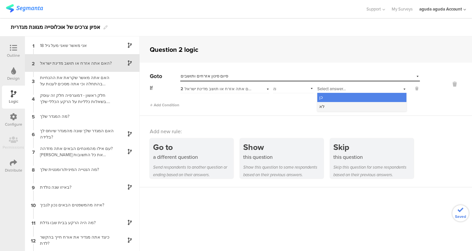
click at [319, 104] on span "לא" at bounding box center [321, 106] width 5 height 6
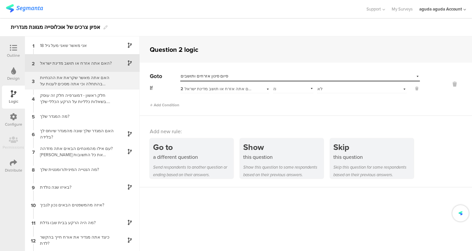
click at [75, 81] on div "האם אתה מאשר שקראת את ההנחיות בהתחלה וכי אתה מסכים לענות על השאלון?" at bounding box center [77, 80] width 82 height 12
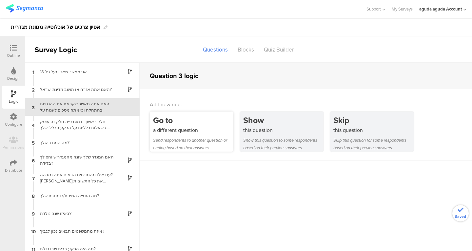
click at [204, 126] on div "a different question" at bounding box center [193, 130] width 80 height 8
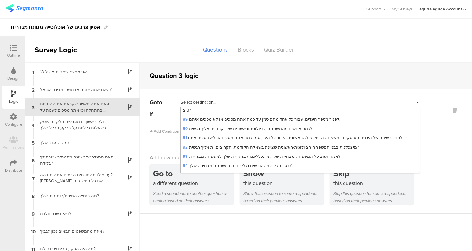
scroll to position [1050, 0]
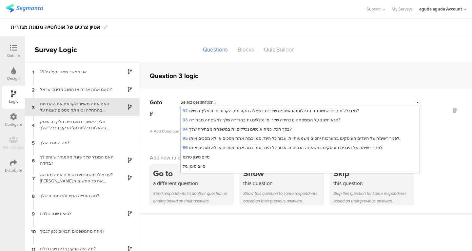
click at [204, 181] on span "סיום סינון הסכמה" at bounding box center [198, 184] width 31 height 6
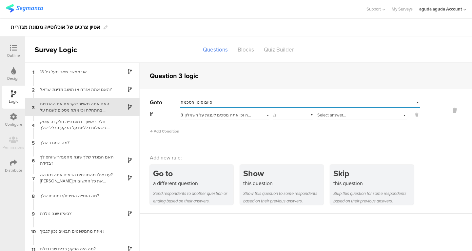
click at [322, 115] on span "Select answer..." at bounding box center [331, 115] width 29 height 6
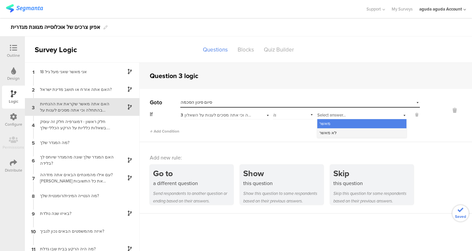
click at [324, 132] on span "לא מאשר" at bounding box center [327, 132] width 17 height 6
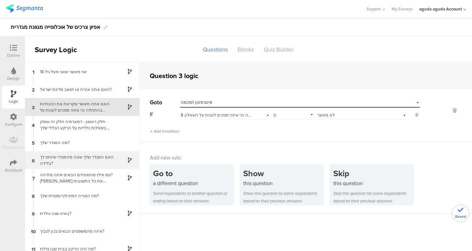
click at [63, 164] on div "האם המגדר שלך שונה מהמגדר שיוחס לך בלידה?" at bounding box center [77, 160] width 82 height 12
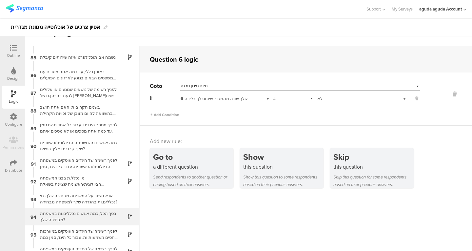
scroll to position [26, 0]
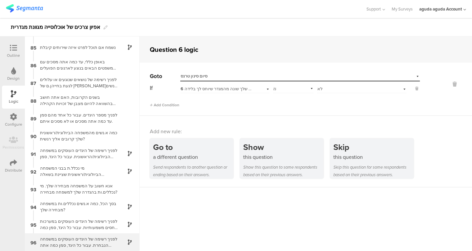
click at [68, 238] on div "לפניך רשימה של היגדים העוסקים במשפחה הנבחרת. עבור כל היגד, סמן כמה אתה מסכים או…" at bounding box center [77, 242] width 82 height 12
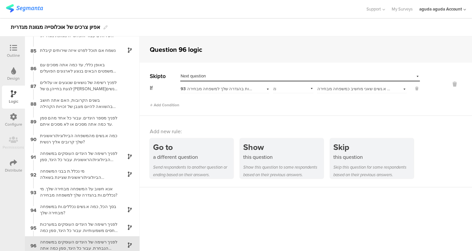
scroll to position [1484, 0]
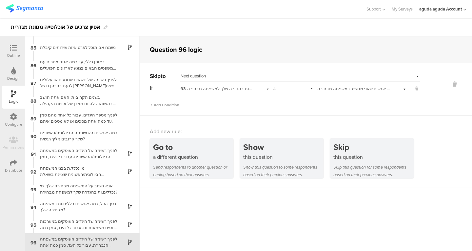
click at [9, 43] on div "Outline" at bounding box center [13, 51] width 23 height 23
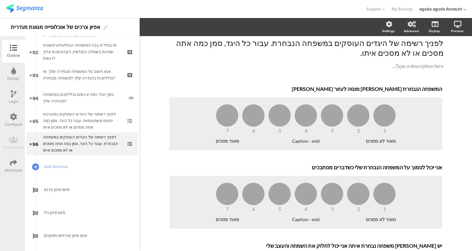
scroll to position [2145, 0]
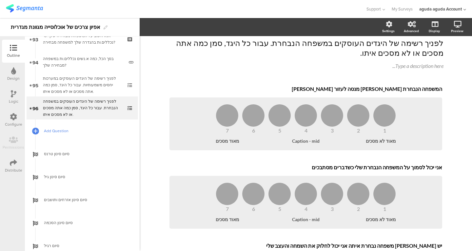
click at [48, 132] on span "Add Question" at bounding box center [86, 130] width 84 height 7
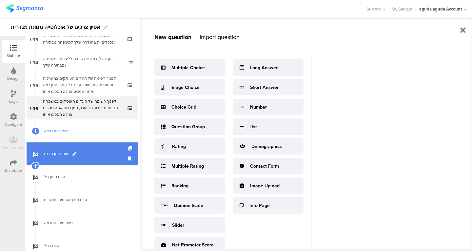
scroll to position [2166, 0]
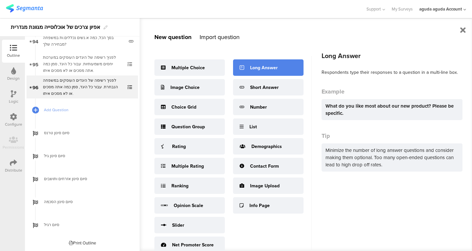
click at [250, 68] on div "Long Answer" at bounding box center [264, 67] width 28 height 7
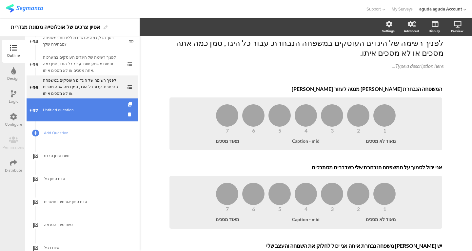
click at [75, 111] on span "Untitled question" at bounding box center [83, 109] width 81 height 7
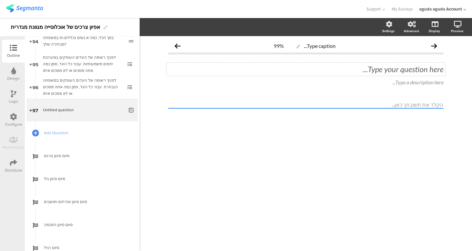
click at [239, 73] on div "Type your question here..." at bounding box center [305, 69] width 275 height 10
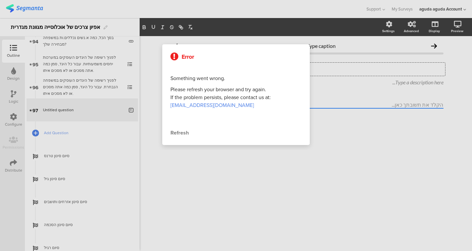
click at [181, 130] on div "Refresh" at bounding box center [235, 133] width 131 height 8
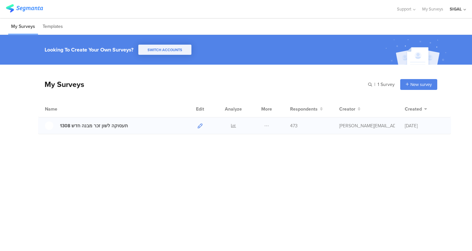
click at [198, 127] on icon at bounding box center [200, 125] width 5 height 5
click at [202, 125] on div at bounding box center [200, 125] width 14 height 16
click at [199, 124] on icon at bounding box center [200, 125] width 5 height 5
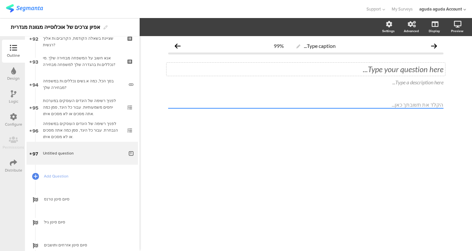
scroll to position [2132, 0]
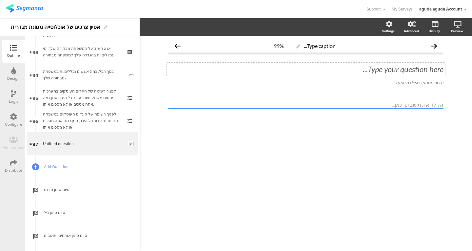
click at [354, 70] on div "Type your question here..." at bounding box center [305, 69] width 279 height 13
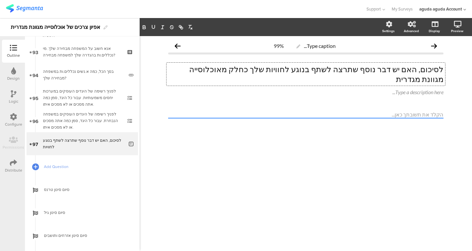
click at [349, 66] on p "לסיכום, האם יש דבר נוסף שתרצה לשתף בנוגע לחוויות שלך כחלק מאוכלוסייה מגוונת מגד…" at bounding box center [305, 74] width 275 height 20
click at [191, 71] on p "לסיכום, האם יש דבר נוסף שתרצה לשתף בנוגע לחוויות שלך כחלק מאוכלוסייה מגוונת מגד…" at bounding box center [305, 74] width 275 height 20
click at [69, 167] on span "Add Question" at bounding box center [86, 166] width 84 height 7
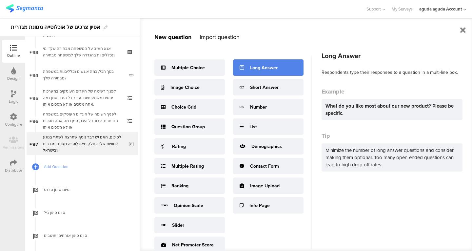
click at [259, 73] on div "Long Answer" at bounding box center [268, 67] width 70 height 16
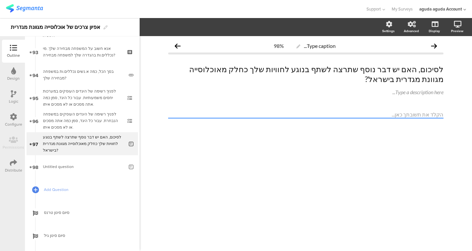
click at [279, 66] on p "לסיכום, האם יש דבר נוסף שתרצה לשתף בנוגע לחוויות שלך כחלק מאוכלוסייה מגוונת מגד…" at bounding box center [305, 74] width 275 height 20
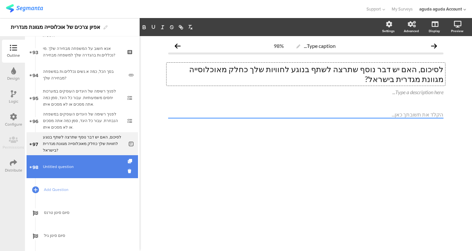
click at [67, 157] on link "98 [PERSON_NAME] question" at bounding box center [82, 166] width 111 height 23
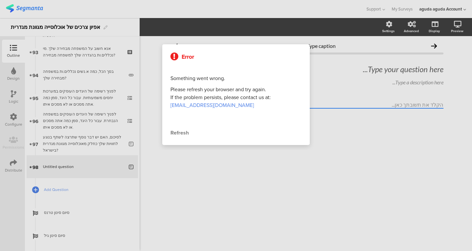
click at [183, 138] on div "Error Something went wrong. Please refresh your browser and try again. If the p…" at bounding box center [235, 94] width 147 height 101
click at [183, 134] on div "Refresh" at bounding box center [235, 133] width 131 height 8
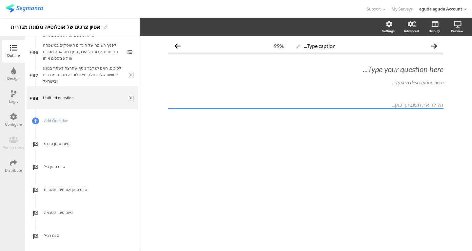
scroll to position [2212, 0]
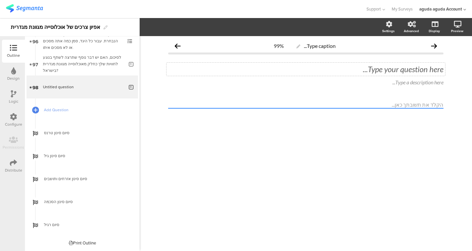
click at [260, 65] on div "Type your question here..." at bounding box center [305, 69] width 275 height 10
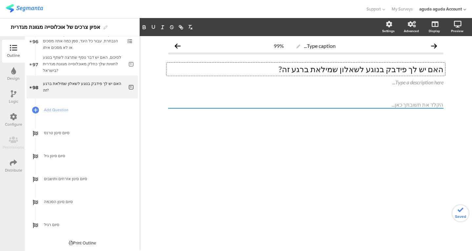
click at [18, 98] on div "Logic" at bounding box center [13, 97] width 23 height 23
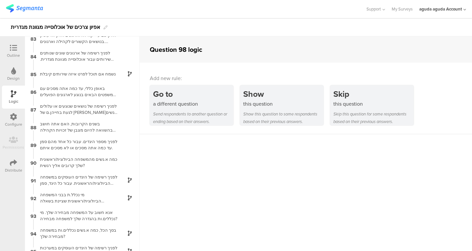
scroll to position [1520, 0]
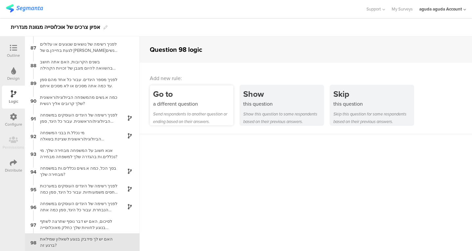
click at [198, 98] on div "Go to" at bounding box center [193, 94] width 80 height 12
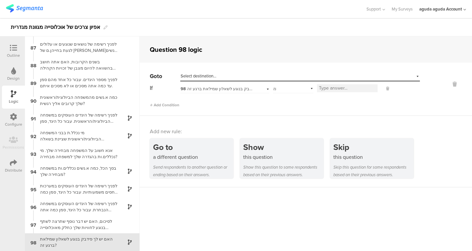
click at [245, 79] on div "Select destination..." at bounding box center [300, 76] width 240 height 10
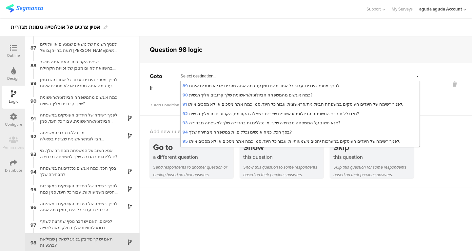
scroll to position [1069, 0]
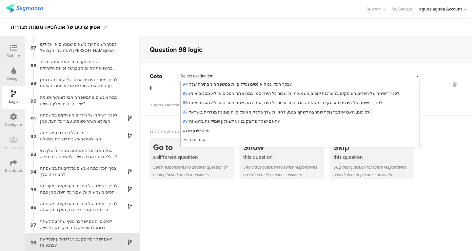
click at [211, 163] on div "סיום רגיל" at bounding box center [300, 167] width 239 height 9
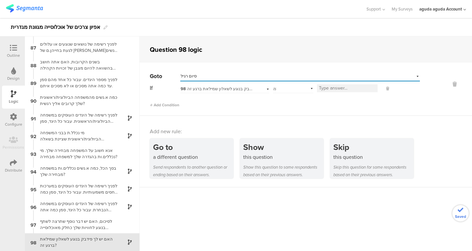
click at [327, 86] on input at bounding box center [347, 88] width 61 height 8
click at [298, 91] on div "is" at bounding box center [293, 88] width 41 height 10
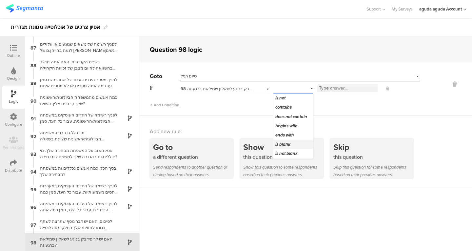
scroll to position [0, 0]
click at [228, 126] on div "Add new rule: Go to a different question Send respondents to another question o…" at bounding box center [306, 151] width 332 height 71
click at [10, 51] on div at bounding box center [13, 48] width 13 height 8
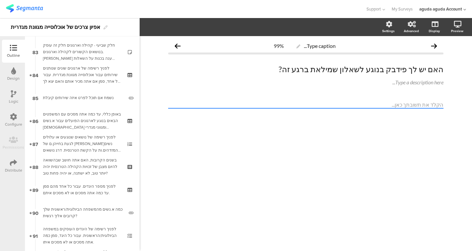
scroll to position [2155, 0]
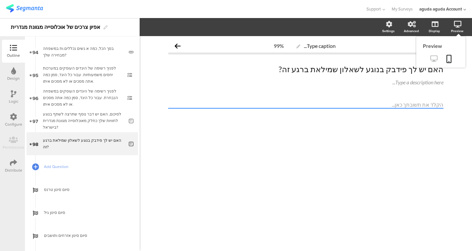
click at [432, 59] on icon at bounding box center [433, 58] width 7 height 6
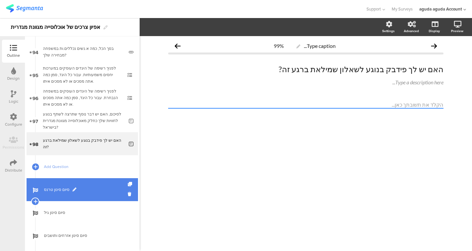
click at [48, 197] on link "סיום סינון טרנס" at bounding box center [82, 189] width 111 height 23
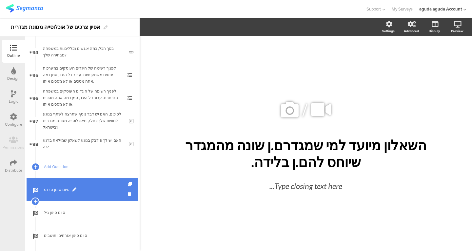
scroll to position [2212, 0]
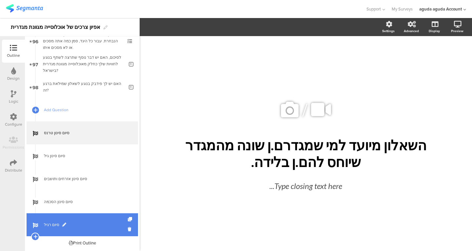
click at [74, 229] on link "סיום רגיל" at bounding box center [82, 224] width 111 height 23
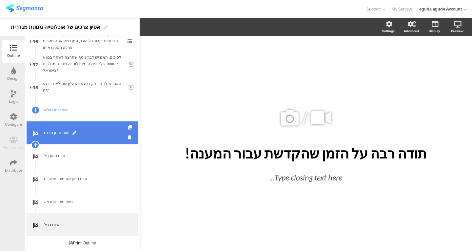
click at [79, 130] on span "סיום סינון טרנס" at bounding box center [86, 132] width 84 height 7
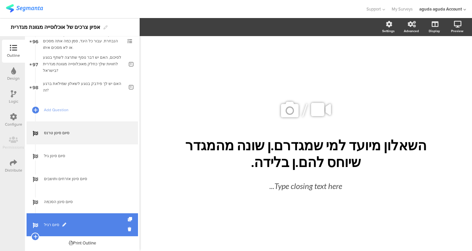
click at [91, 224] on span "סיום רגיל" at bounding box center [86, 224] width 84 height 7
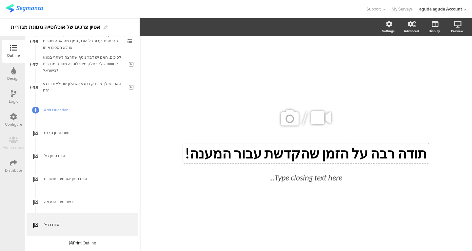
click at [312, 156] on div "תודה רבה על הזמן שהקדשת עבור המענה! תודה רבה על הזמן שהקדשת עבור המענה!" at bounding box center [306, 153] width 246 height 20
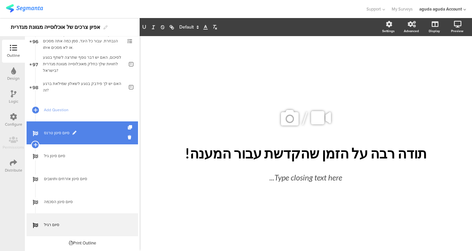
click at [75, 131] on span "סיום סינון טרנס" at bounding box center [86, 132] width 84 height 7
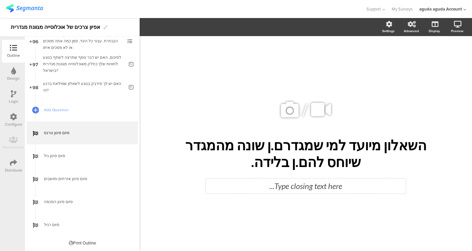
click at [256, 184] on div "Type closing text here..." at bounding box center [305, 186] width 197 height 12
click at [265, 158] on div "השאלון מיועד למי שמגדרם.ן שונה מהמגדר שיוחס להם.ן בלידה. השאלון מיועד למי שמגדר…" at bounding box center [306, 153] width 246 height 37
click at [238, 141] on p "השאלון מיועד למי שמגדרם.ן שונה מהמגדר שיוחס להם.ן בלידה." at bounding box center [305, 153] width 242 height 33
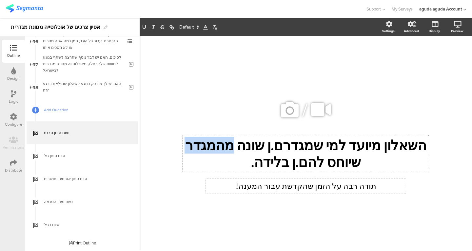
click at [238, 141] on p "השאלון מיועד למי שמגדרם.ן שונה מהמגדר שיוחס להם.ן בלידה." at bounding box center [305, 153] width 242 height 33
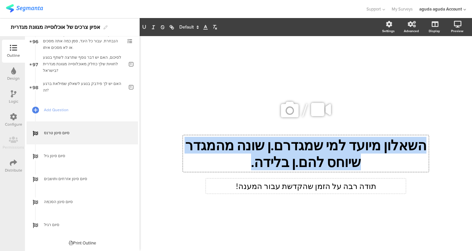
click at [238, 141] on p "השאלון מיועד למי שמגדרם.ן שונה מהמגדר שיוחס להם.ן בלידה." at bounding box center [305, 153] width 242 height 33
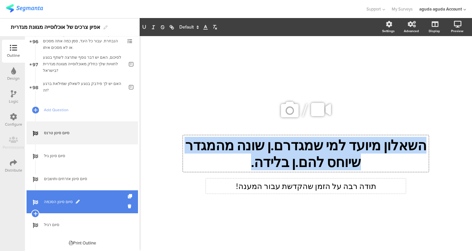
copy p "השאלון מיועד למי שמגדרם.ן שונה מהמגדר שיוחס להם.ן בלידה."
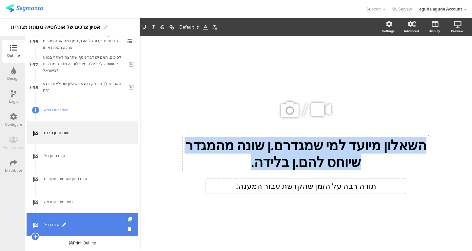
click at [93, 219] on link "סיום רגיל" at bounding box center [82, 224] width 111 height 23
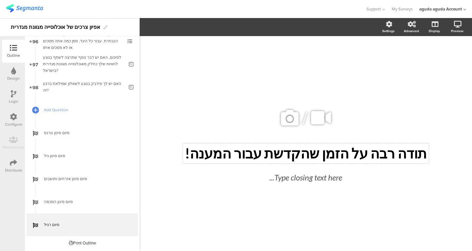
click at [240, 153] on div "תודה רבה על הזמן שהקדשת עבור המענה! תודה רבה על הזמן שהקדשת עבור המענה!" at bounding box center [306, 153] width 246 height 20
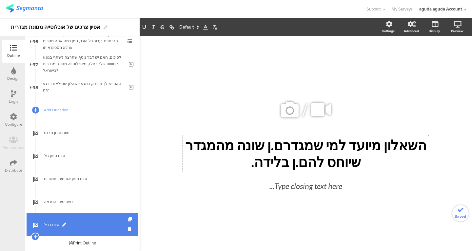
click at [64, 225] on span at bounding box center [64, 224] width 4 height 4
click at [64, 225] on input "סיום רגיל" at bounding box center [68, 224] width 48 height 6
type input "סיום סינון טרנס"
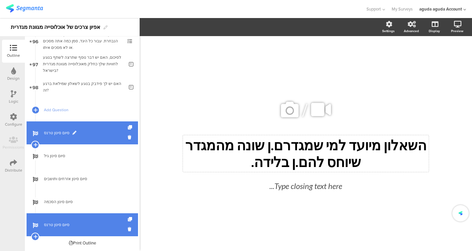
click at [71, 141] on link "סיום סינון טרנס" at bounding box center [82, 132] width 111 height 23
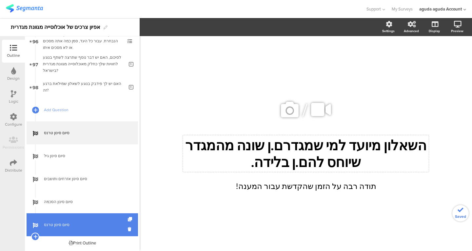
click at [268, 162] on div "השאלון מיועד למי שמגדרם.ן שונה מהמגדר שיוחס להם.ן בלידה. השאלון מיועד למי שמגדר…" at bounding box center [306, 153] width 246 height 37
click at [268, 162] on p "השאלון מיועד למי שמגדרם.ן שונה מהמגדר שיוחס להם.ן בלידה." at bounding box center [305, 153] width 242 height 33
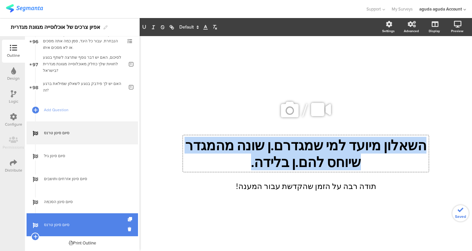
click at [268, 162] on p "השאלון מיועד למי שמגדרם.ן שונה מהמגדר שיוחס להם.ן בלידה." at bounding box center [305, 153] width 242 height 33
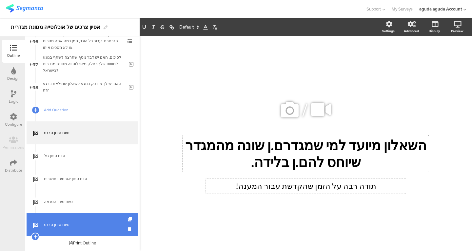
click at [271, 182] on div "תודה רבה על הזמן שהקדשת עבור המענה! תודה רבה על הזמן שהקדשת עבור המענה!" at bounding box center [306, 185] width 200 height 15
click at [277, 156] on div "השאלון מיועד למי שמגדרם.ן שונה מהמגדר שיוחס להם.ן בלידה. השאלון מיועד למי שמגדר…" at bounding box center [306, 153] width 246 height 37
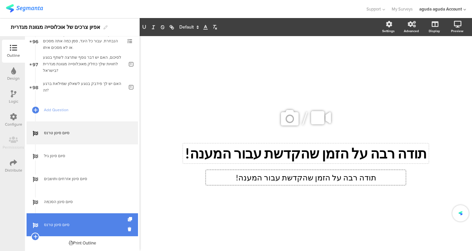
click at [280, 178] on div "תודה רבה על הזמן שהקדשת עבור המענה! תודה רבה על הזמן שהקדשת עבור המענה! תודה רב…" at bounding box center [306, 177] width 200 height 15
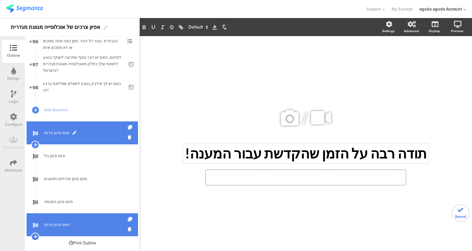
click at [72, 131] on span at bounding box center [74, 133] width 4 height 4
click at [67, 132] on input "סיום סינון טרנס" at bounding box center [68, 133] width 48 height 6
type input "י"
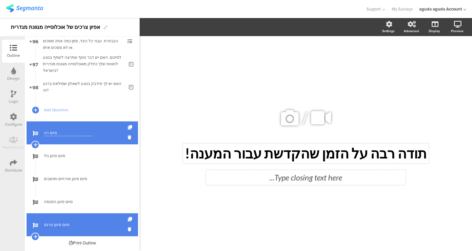
type input "סיום רגיל"
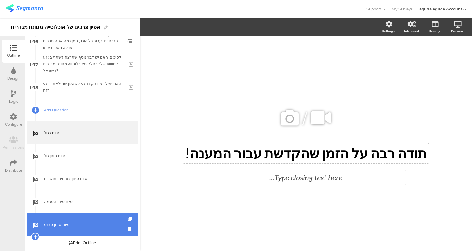
click at [13, 94] on icon at bounding box center [14, 93] width 6 height 7
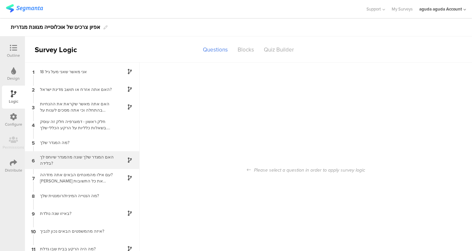
click at [74, 154] on div "6 האם המגדר שלך שונה מהמגדר שיוחס לך בלידה?" at bounding box center [82, 160] width 115 height 18
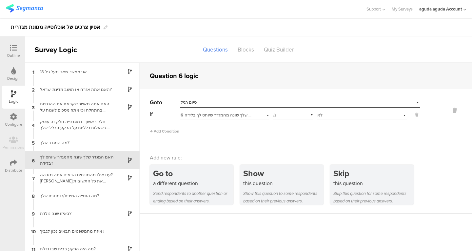
scroll to position [16, 0]
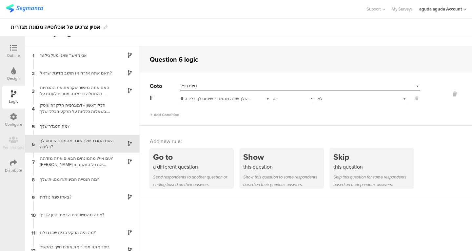
click at [262, 84] on div "Select destination... סיום רגיל" at bounding box center [296, 86] width 231 height 6
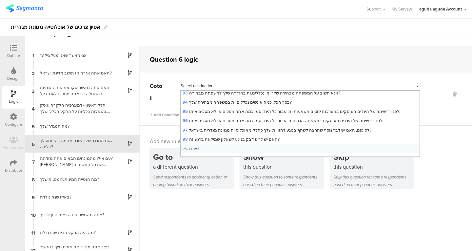
scroll to position [1069, 0]
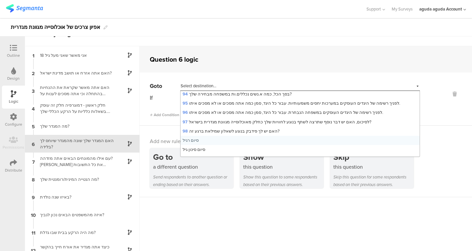
click at [205, 174] on span "סיום סינון טרנס" at bounding box center [196, 177] width 27 height 6
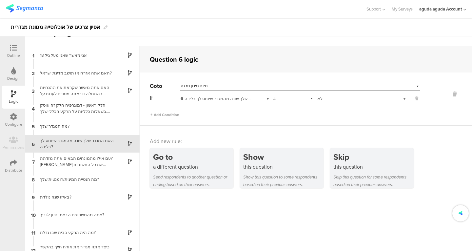
click at [13, 43] on div "Outline" at bounding box center [13, 51] width 23 height 23
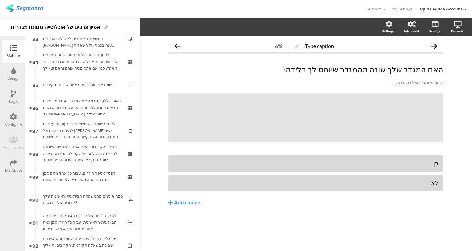
scroll to position [2212, 0]
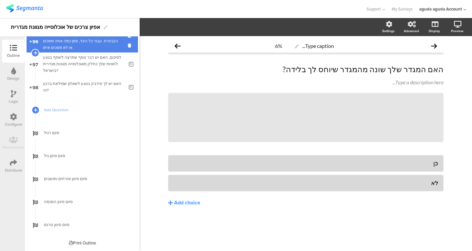
click at [80, 50] on div "לפניך רשימה של היגדים העוסקים במשפחה הנבחרת. עבור כל היגד, סמן כמה אתה מסכים או…" at bounding box center [82, 41] width 78 height 20
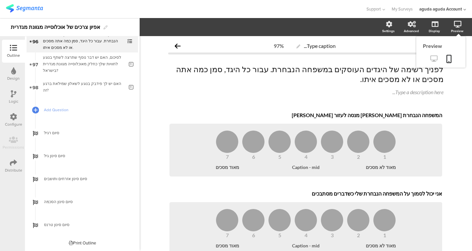
click at [428, 56] on link at bounding box center [434, 59] width 16 height 11
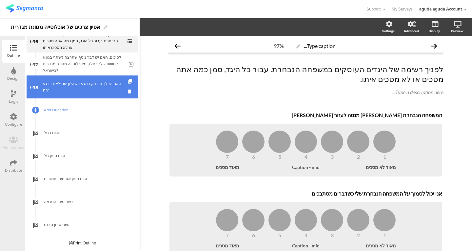
click at [62, 94] on link "98 האם יש לך פידבק בנוגע לשאלון שמילאת ברגע זה?" at bounding box center [82, 86] width 111 height 23
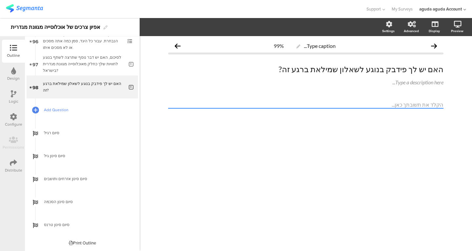
click at [41, 105] on link "Add Question" at bounding box center [82, 109] width 111 height 23
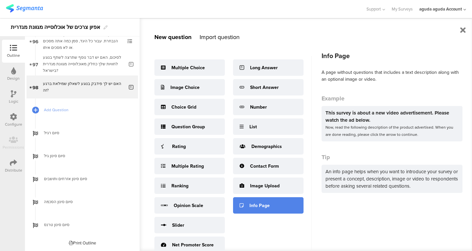
click at [257, 199] on div "Info Page" at bounding box center [268, 205] width 70 height 16
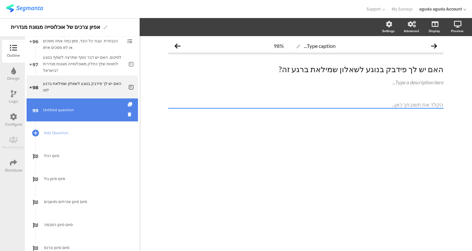
click at [88, 108] on span "Untitled question" at bounding box center [82, 109] width 78 height 7
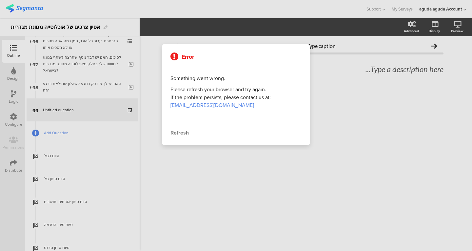
click at [355, 67] on div at bounding box center [236, 125] width 472 height 251
click at [178, 129] on div "Refresh" at bounding box center [235, 133] width 131 height 8
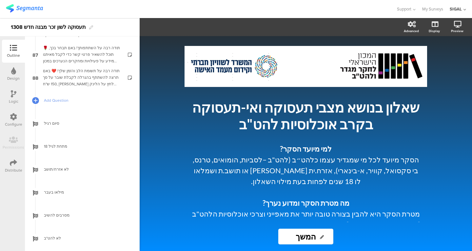
scroll to position [1960, 0]
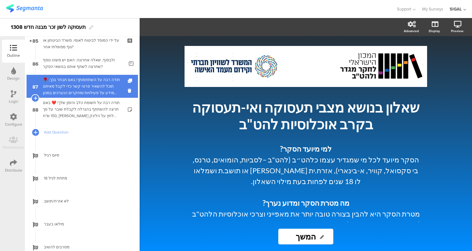
click at [81, 90] on div "🌹 תודה רבה על השתתפותך! באם תבחר בכך, תוכל להשאיר פרטי קשר כדי לקבל מאיתנו מידע…" at bounding box center [82, 86] width 78 height 20
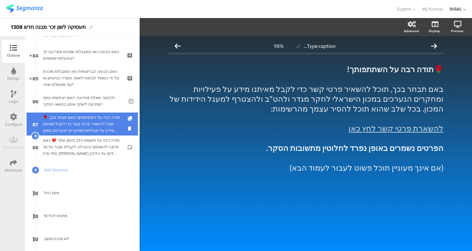
scroll to position [1922, 0]
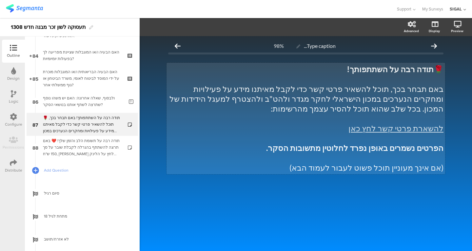
click at [315, 104] on p "באם תבחר בכך, תוכל להשאיר פרטי קשר כדי לקבל מאיתנו מידע על פעילויות ומחקרים הנע…" at bounding box center [305, 98] width 275 height 29
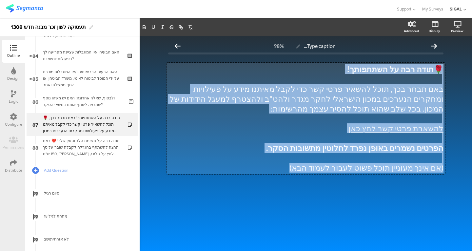
copy div "🌹 תודה רבה על השתתפותך! באם תבחר בכך, תוכל להשאיר פרטי קשר כדי לקבל מאיתנו מידע…"
click at [389, 132] on link "להשארת פרטי קשר לחץ כאן" at bounding box center [395, 128] width 95 height 10
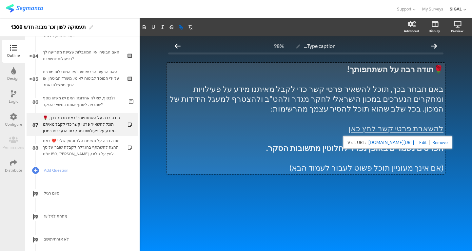
click at [430, 143] on link at bounding box center [422, 142] width 16 height 5
type input "[URL][DOMAIN_NAME]"
click at [416, 169] on p "(אם אינך מעוניין תוכל פשוט לעבור לעמוד הבא)" at bounding box center [305, 168] width 275 height 10
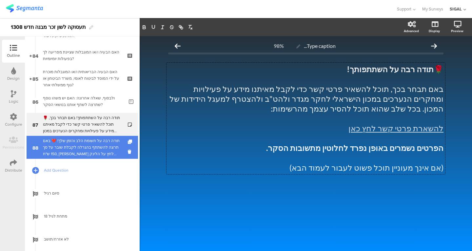
click at [93, 150] on div "תודה רבה על תשומת הלב והזמן שלך! ❤️ באם תרצה להשתתף בהגרלה לקבלת שובר על סך 150…" at bounding box center [82, 147] width 78 height 20
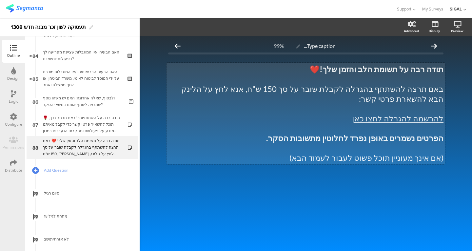
click at [319, 124] on div "תודה רבה על תשומת הלב והזמן שלך! ❤️ באם תרצה להשתתף בהגרלה לקבלת שובר על סך 150…" at bounding box center [305, 114] width 279 height 102
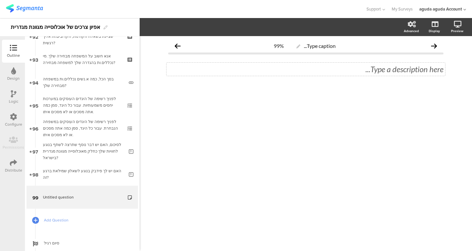
scroll to position [2178, 0]
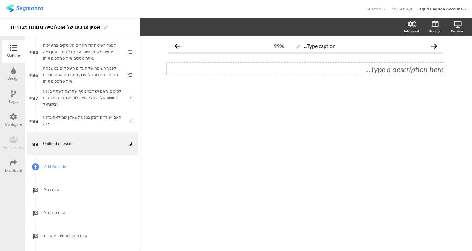
click at [363, 72] on div "Type a description here..." at bounding box center [305, 69] width 275 height 10
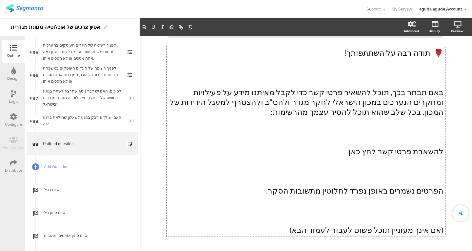
scroll to position [0, 0]
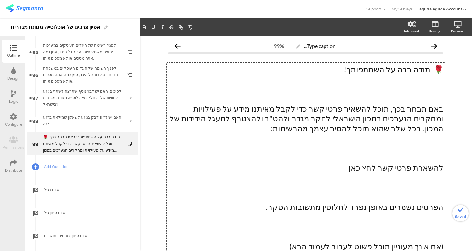
click at [426, 71] on p "🌹 תודה רבה על השתתפותך!" at bounding box center [305, 69] width 275 height 10
click at [393, 94] on p at bounding box center [305, 99] width 275 height 10
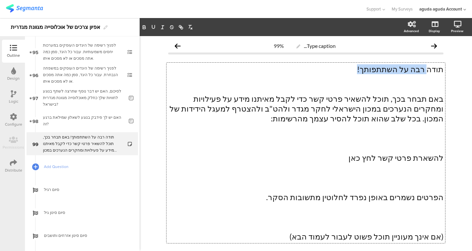
drag, startPoint x: 369, startPoint y: 71, endPoint x: 443, endPoint y: 69, distance: 73.4
click at [443, 69] on div "Type caption... 99% תודה רבה על השתתפותך! באם תבחר בכך, תוכל להשאיר פרטי קשר כד…" at bounding box center [306, 158] width 288 height 244
click at [428, 73] on p "תודה רבה על השתתפותך!" at bounding box center [305, 69] width 275 height 10
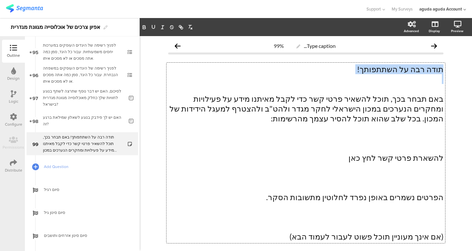
click at [428, 73] on p "תודה רבה על השתתפותך!" at bounding box center [305, 69] width 275 height 10
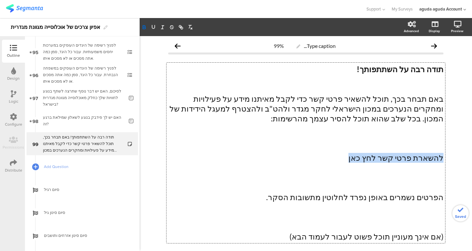
drag, startPoint x: 366, startPoint y: 155, endPoint x: 452, endPoint y: 154, distance: 86.2
click at [452, 154] on div "Type caption... 99% תודה רבה על השתתפותך! באם תבחר בכך, תוכל להשאיר פרטי קשר כד…" at bounding box center [306, 158] width 332 height 244
click at [179, 27] on icon "button" at bounding box center [181, 27] width 6 height 6
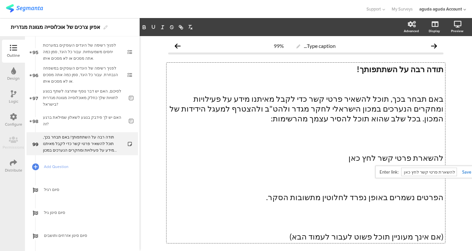
paste input "https://docs.google.com/forms/d/e/1FAIpQLSd5zurR2-s55OPxD2fB3gxj_k8ziSq2_JzqydO…"
type input "https://docs.google.com/forms/d/e/1FAIpQLSd5zurR2-s55OPxD2fB3gxj_k8ziSq2_JzqydO…"
click at [461, 170] on link at bounding box center [464, 171] width 14 height 5
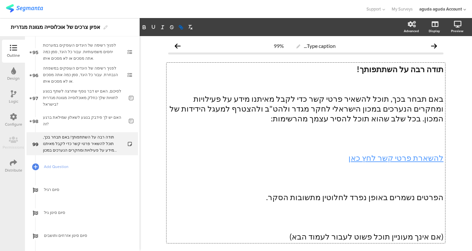
click at [380, 142] on p at bounding box center [305, 138] width 275 height 10
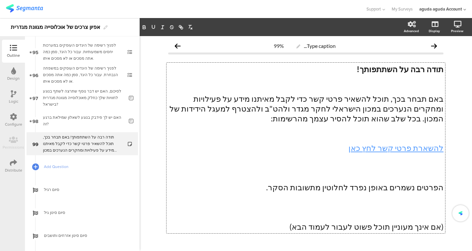
click at [381, 180] on p at bounding box center [305, 177] width 275 height 10
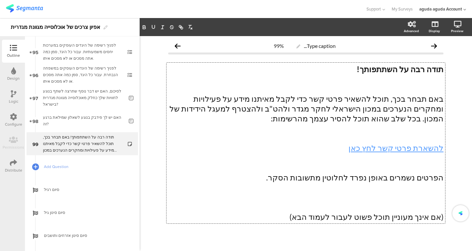
click at [379, 202] on p at bounding box center [305, 207] width 275 height 10
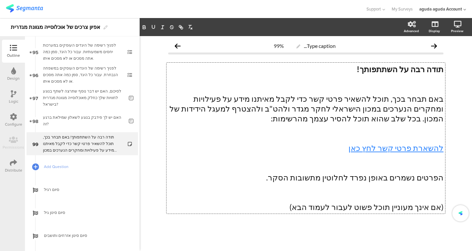
click at [387, 143] on link "להשארת פרטי קשר לחץ כאן" at bounding box center [395, 148] width 95 height 10
click at [386, 139] on p at bounding box center [305, 138] width 275 height 10
click at [423, 172] on p at bounding box center [305, 168] width 275 height 10
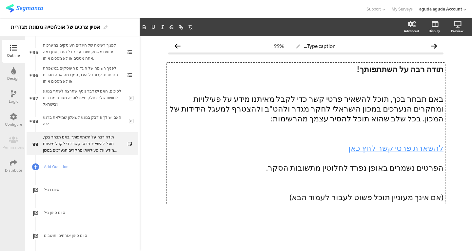
click at [427, 185] on p at bounding box center [305, 187] width 275 height 10
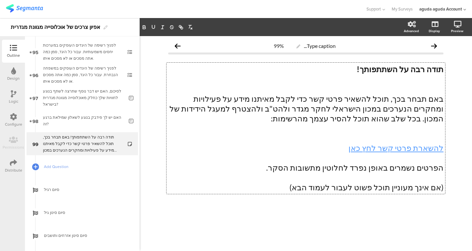
click at [424, 132] on p at bounding box center [305, 128] width 275 height 10
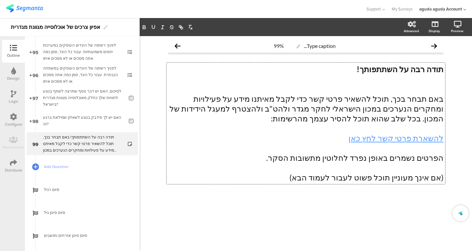
click at [424, 92] on p at bounding box center [305, 89] width 275 height 10
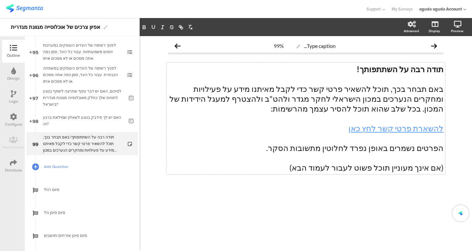
click at [51, 165] on span "Add Question" at bounding box center [86, 166] width 84 height 7
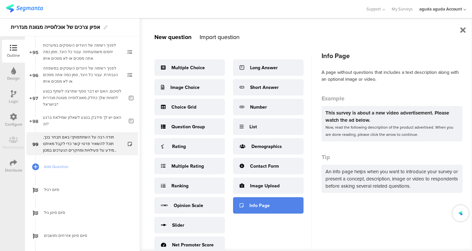
click at [256, 202] on div "Info Page" at bounding box center [259, 205] width 20 height 7
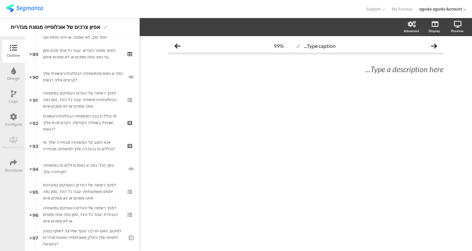
scroll to position [2201, 0]
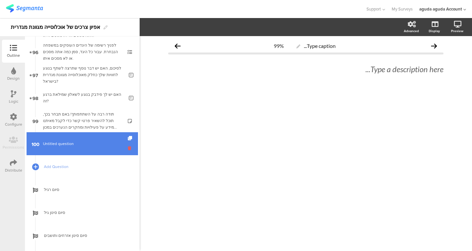
click at [128, 149] on icon at bounding box center [131, 148] width 6 height 6
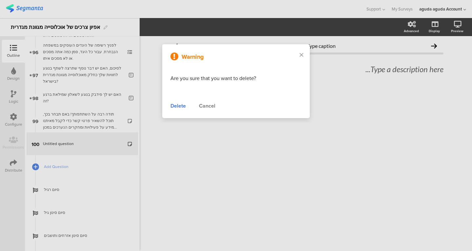
click at [179, 106] on div "Delete" at bounding box center [177, 106] width 15 height 8
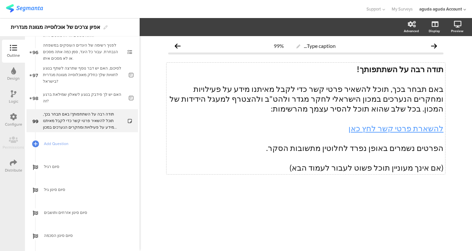
click at [381, 135] on p at bounding box center [305, 138] width 275 height 10
click at [383, 132] on link "להשארת פרטי קשר לחץ כאן" at bounding box center [395, 128] width 95 height 10
click at [389, 144] on link "https://docs.google.com/forms/d/e/1FAIpQLSd5zurR2-s55OPxD2fB3gxj_k8ziSq2_JzqydO…" at bounding box center [391, 142] width 46 height 9
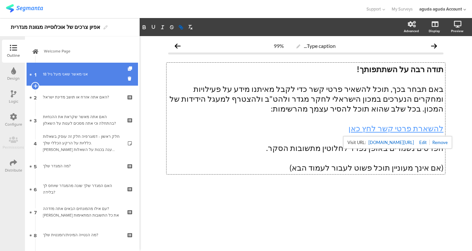
click at [79, 75] on div "אני מאשר שאני מעל גיל 18" at bounding box center [82, 74] width 78 height 7
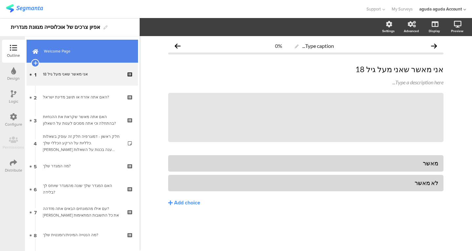
click at [88, 54] on link "Welcome Page" at bounding box center [82, 51] width 111 height 23
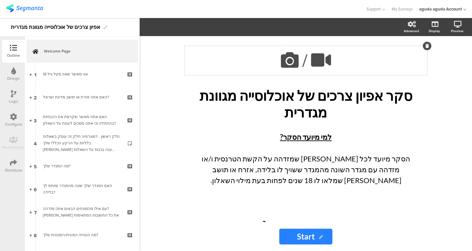
click at [297, 69] on icon at bounding box center [290, 60] width 22 height 22
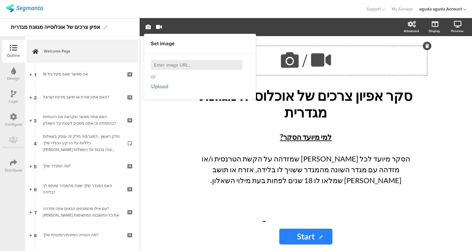
click at [163, 87] on span "Upload" at bounding box center [159, 87] width 17 height 8
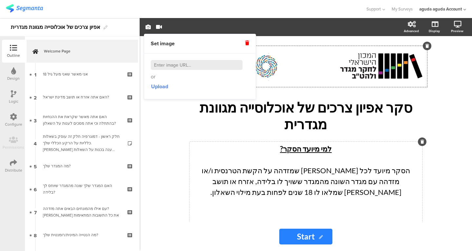
click at [359, 143] on p "למי מיועד הסקר?" at bounding box center [305, 148] width 229 height 11
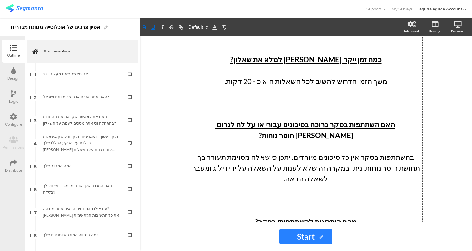
scroll to position [753, 0]
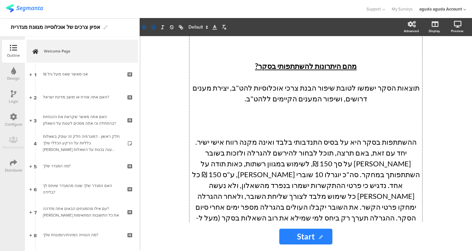
click at [15, 77] on div "Design" at bounding box center [13, 78] width 12 height 6
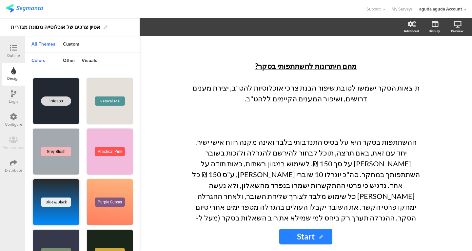
click at [53, 207] on div "Blue & Black" at bounding box center [56, 202] width 46 height 46
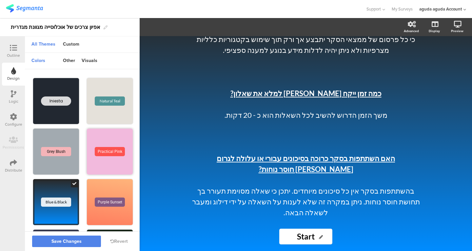
click at [106, 142] on div "Practical Pink" at bounding box center [110, 151] width 46 height 46
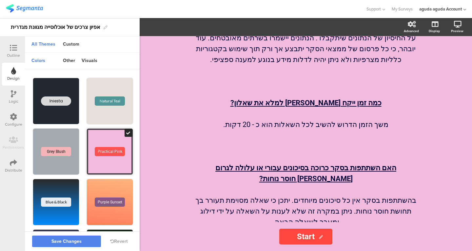
scroll to position [574, 0]
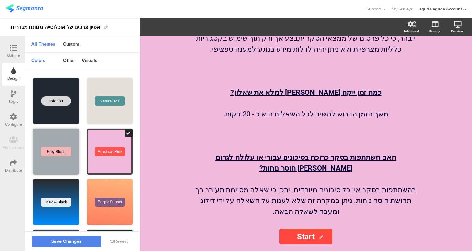
click at [50, 152] on div "Grey Blush" at bounding box center [56, 151] width 30 height 9
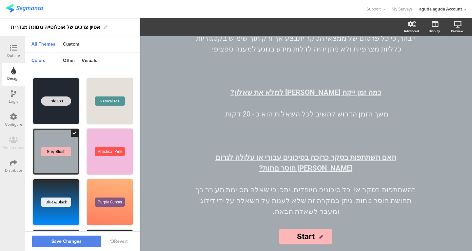
click at [75, 208] on div "Blue & Black" at bounding box center [56, 202] width 46 height 46
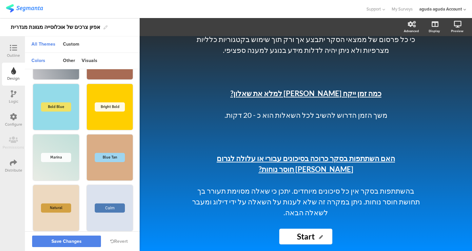
scroll to position [356, 0]
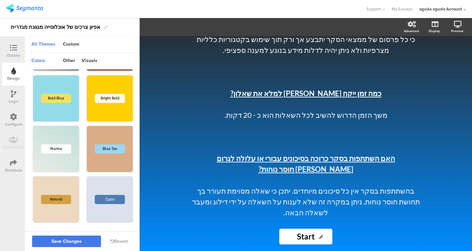
click at [75, 241] on span "Save Changes" at bounding box center [66, 241] width 30 height 0
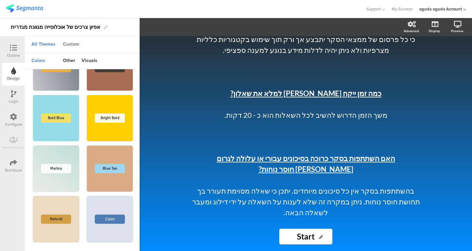
click at [71, 44] on div "Custom" at bounding box center [71, 44] width 23 height 11
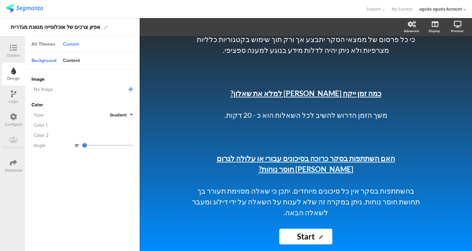
click at [44, 44] on div "All Themes" at bounding box center [43, 44] width 30 height 11
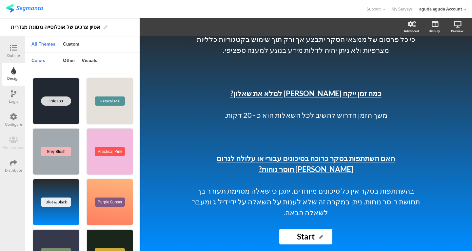
click at [15, 49] on icon at bounding box center [13, 47] width 7 height 7
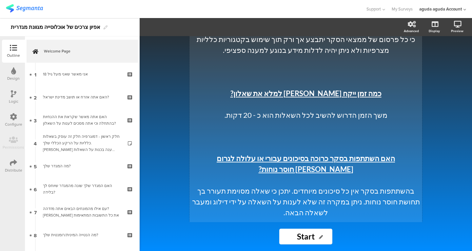
scroll to position [753, 0]
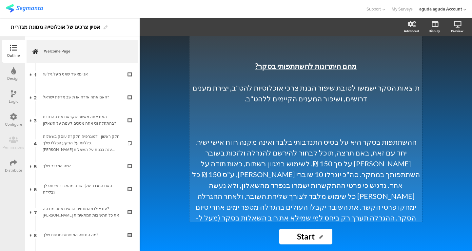
click at [236, 244] on p at bounding box center [305, 249] width 229 height 11
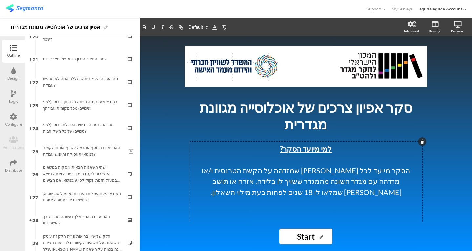
scroll to position [383, 0]
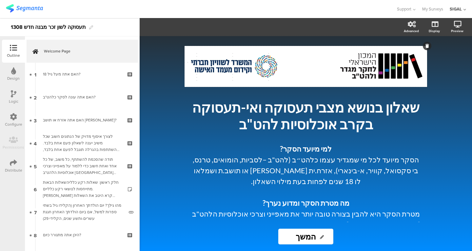
click at [279, 58] on div "/" at bounding box center [305, 66] width 242 height 41
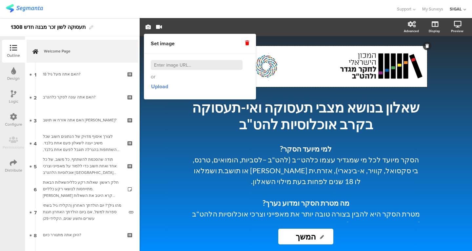
click at [344, 64] on div "/" at bounding box center [305, 66] width 242 height 41
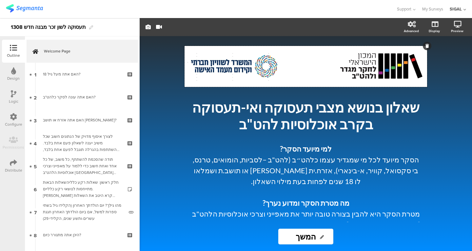
click at [158, 87] on div "/ שאלון בנושא מצבי תעסוקה ואי-תעסוקה בקרב אוכלוסיות להט"ב שאלון בנושא מצבי תעסו…" at bounding box center [306, 143] width 332 height 215
click at [264, 72] on div "/" at bounding box center [305, 66] width 242 height 41
drag, startPoint x: 264, startPoint y: 72, endPoint x: 455, endPoint y: 22, distance: 197.7
click at [455, 22] on icon at bounding box center [458, 24] width 8 height 7
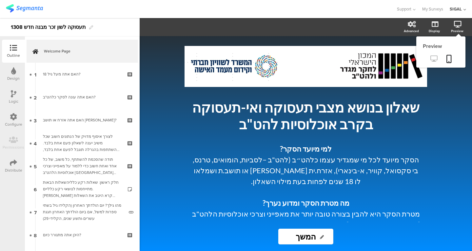
click at [430, 61] on icon at bounding box center [433, 58] width 7 height 6
